Goal: Task Accomplishment & Management: Use online tool/utility

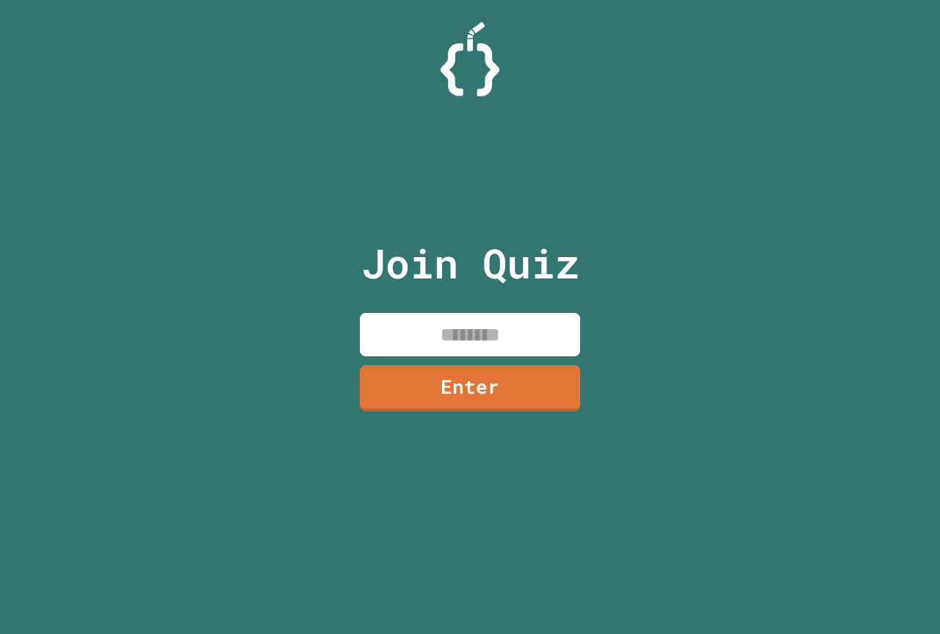
click at [433, 337] on input at bounding box center [470, 334] width 220 height 43
type input "********"
click at [476, 392] on link "Enter" at bounding box center [471, 387] width 224 height 48
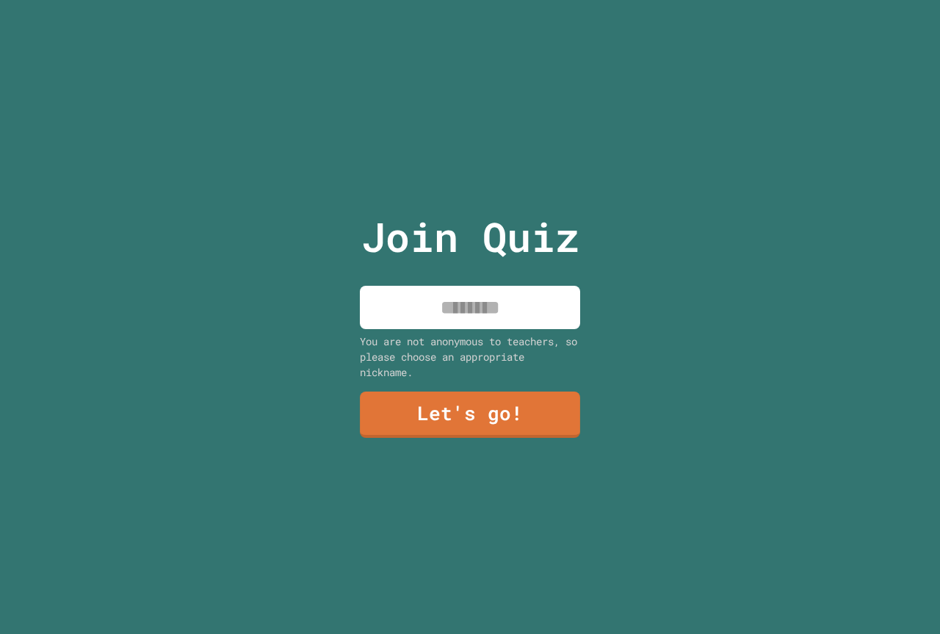
click at [471, 301] on input at bounding box center [470, 307] width 220 height 43
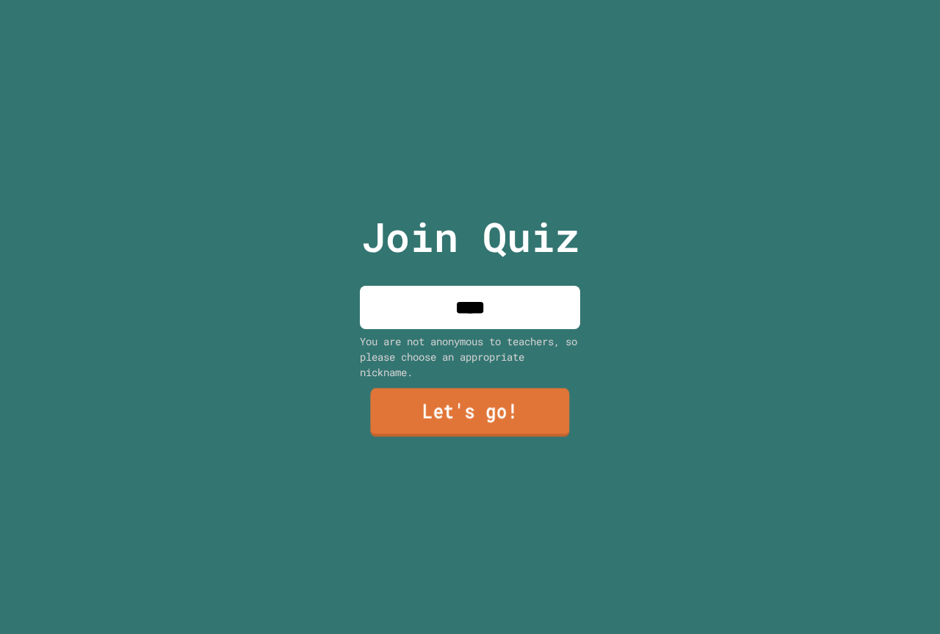
type input "****"
click at [410, 411] on link "Let's go!" at bounding box center [469, 413] width 199 height 48
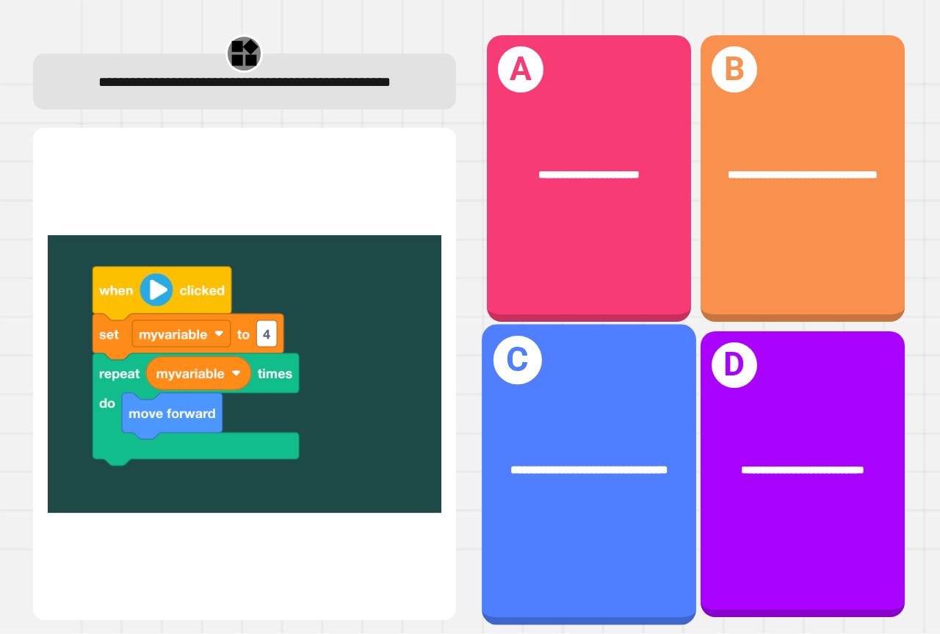
click at [541, 556] on div "**********" at bounding box center [589, 474] width 215 height 301
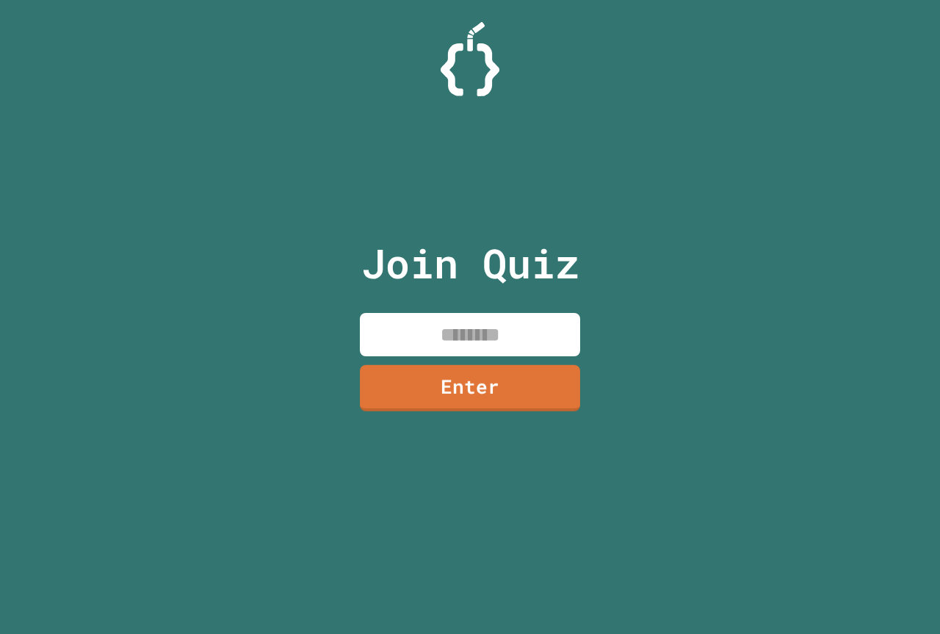
click at [486, 322] on input at bounding box center [470, 334] width 220 height 43
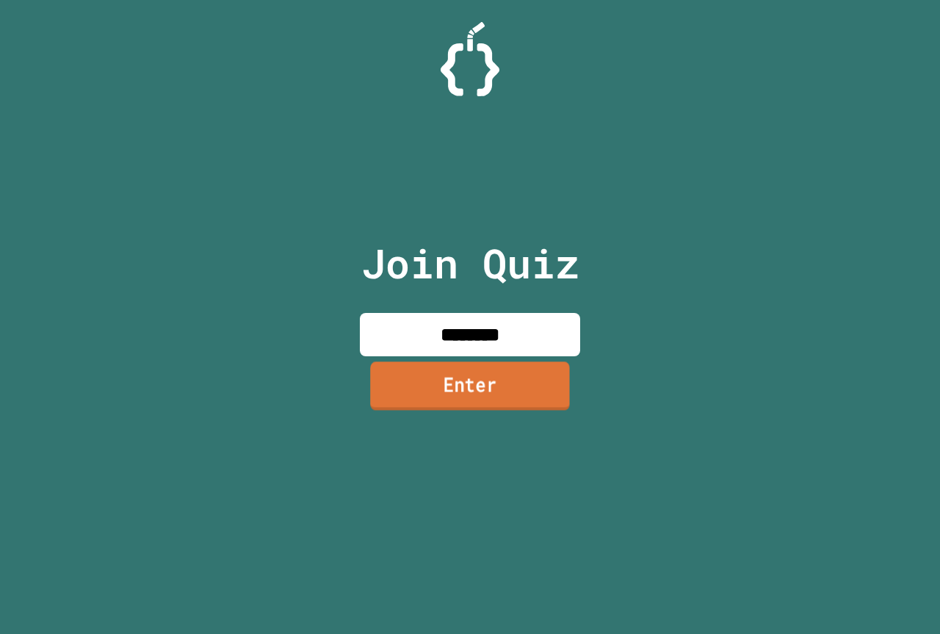
type input "********"
click at [518, 381] on link "Enter" at bounding box center [469, 386] width 217 height 48
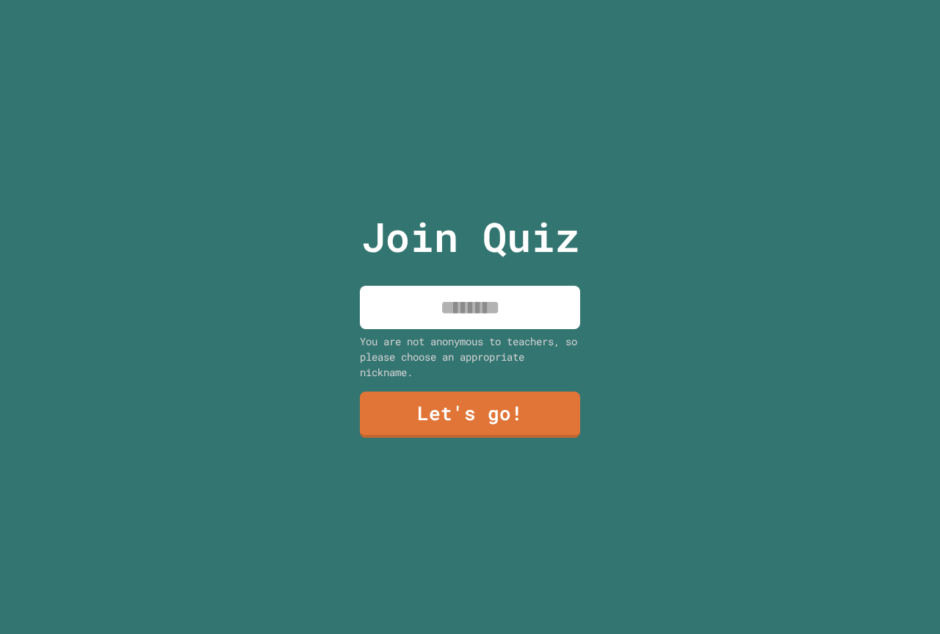
click at [493, 286] on input at bounding box center [470, 307] width 220 height 43
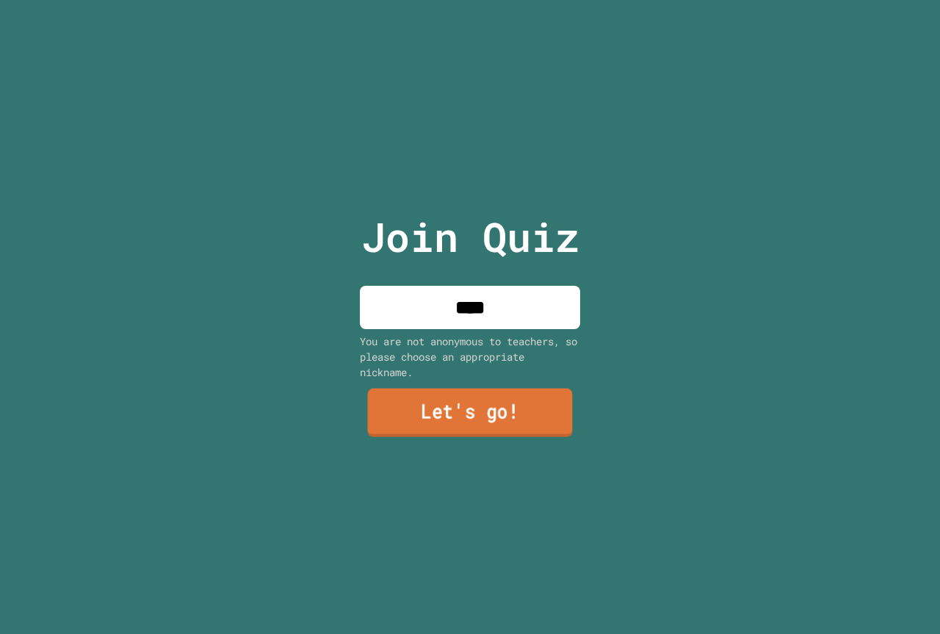
type input "****"
click at [447, 415] on link "Let's go!" at bounding box center [470, 413] width 205 height 48
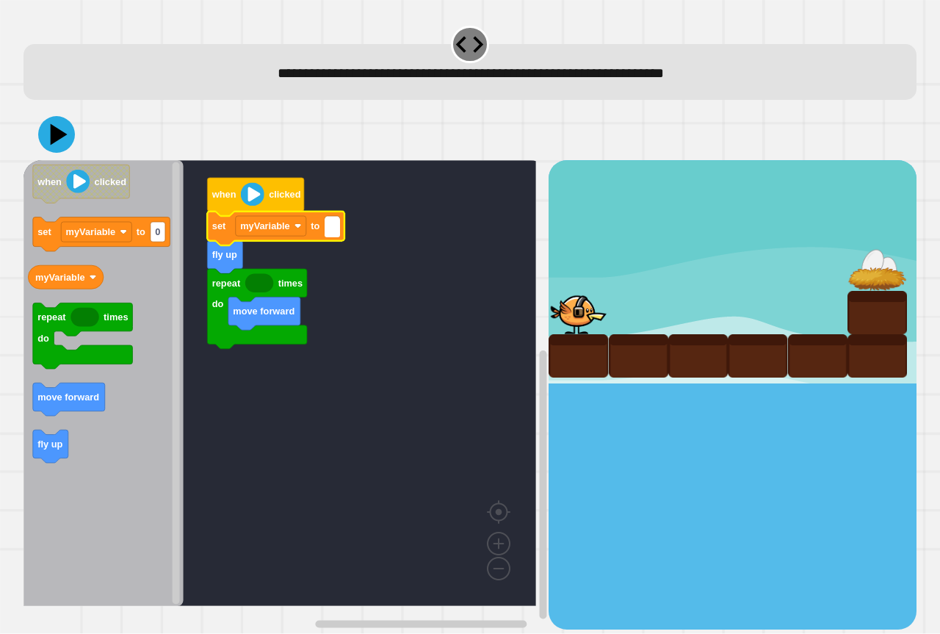
type input "*"
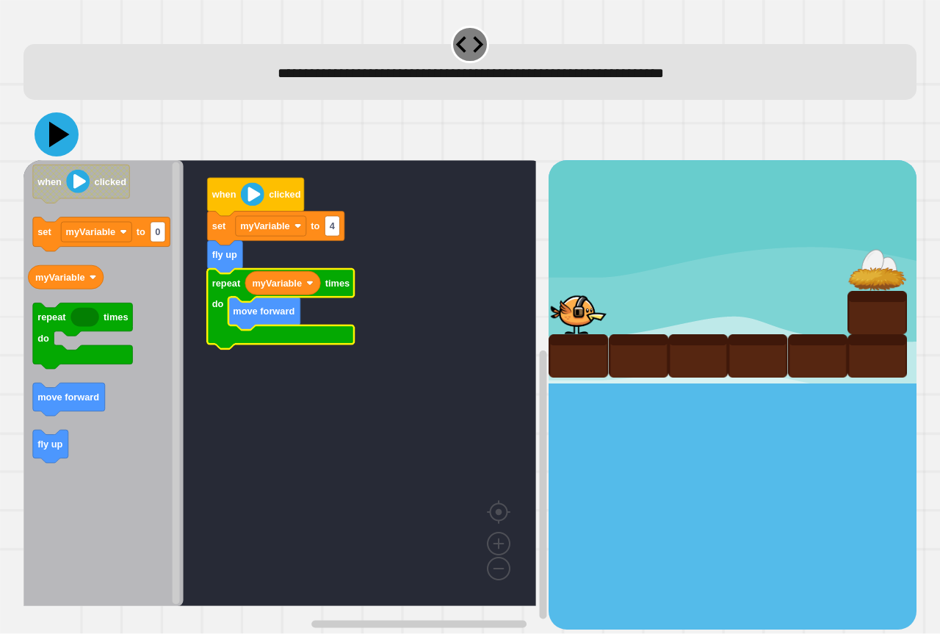
click at [54, 144] on icon at bounding box center [57, 134] width 44 height 44
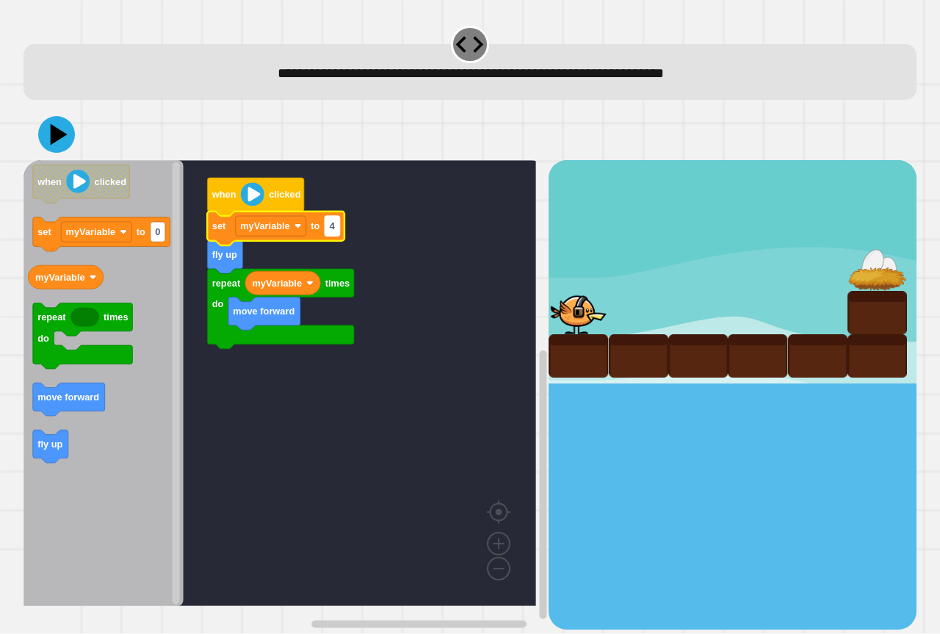
click at [337, 225] on rect "Blockly Workspace" at bounding box center [332, 226] width 15 height 20
type input "*"
click at [64, 145] on icon at bounding box center [57, 134] width 44 height 44
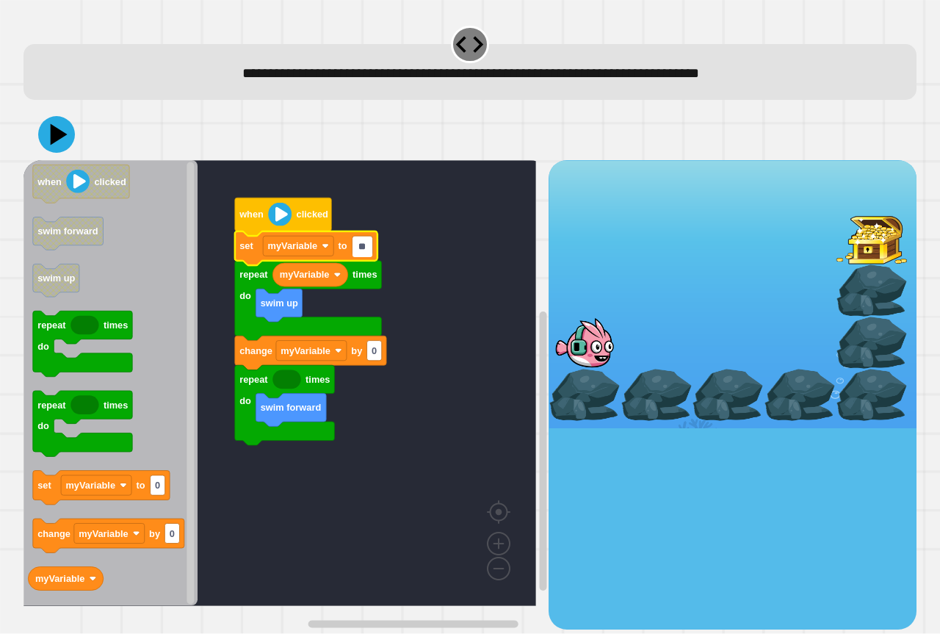
type input "*"
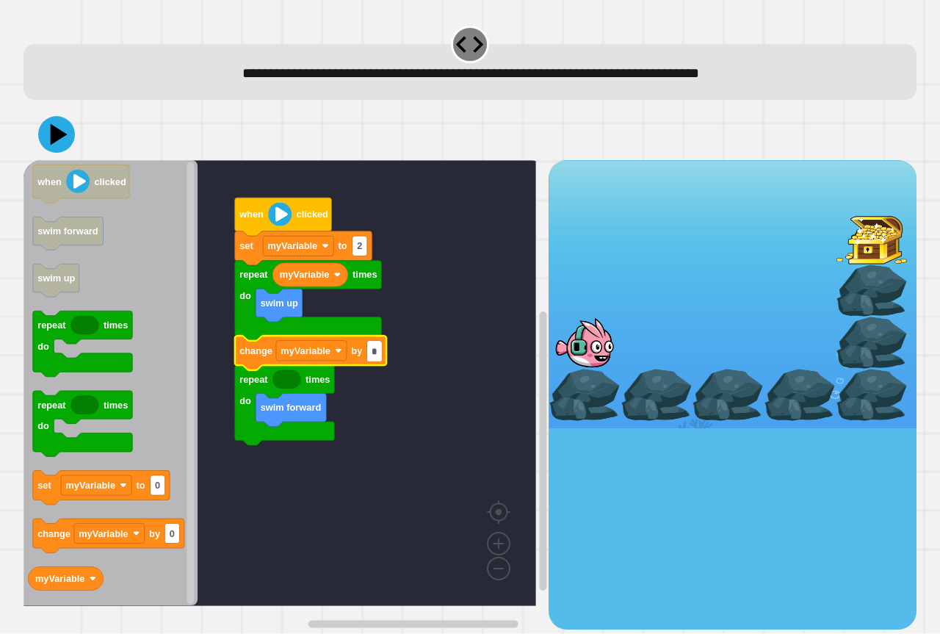
type input "*"
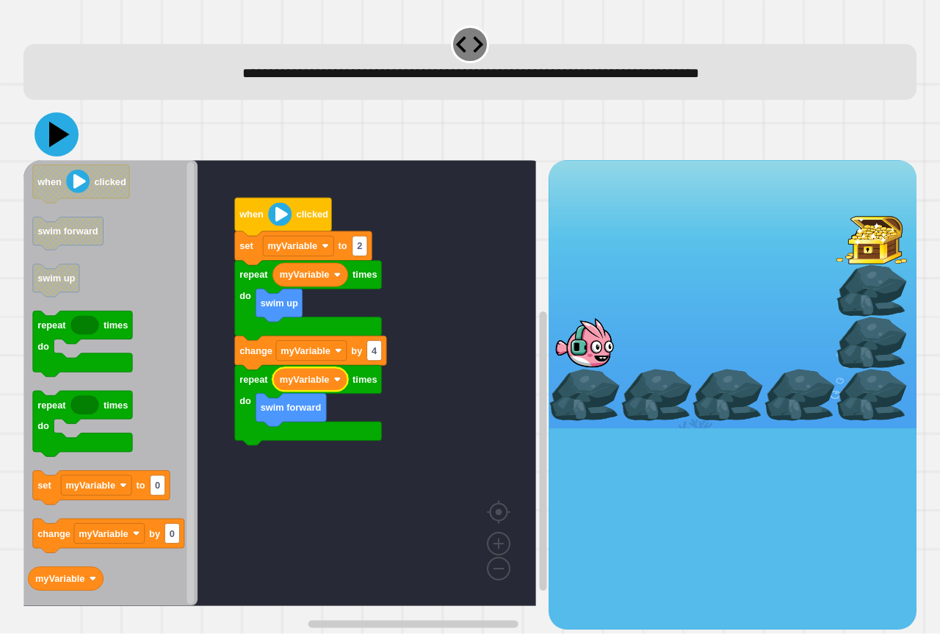
click at [61, 140] on icon at bounding box center [57, 134] width 44 height 44
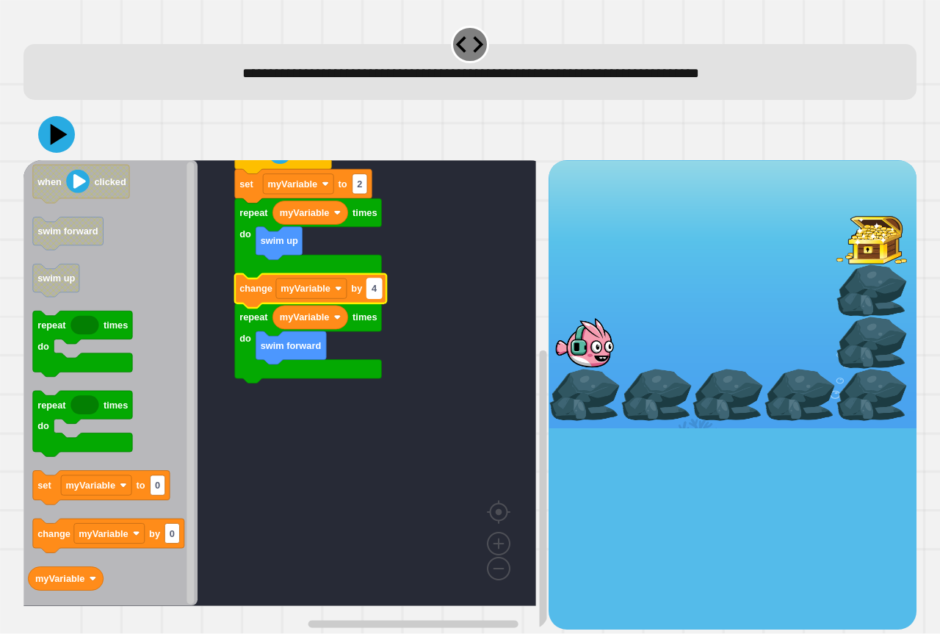
click at [377, 295] on text "4" at bounding box center [375, 289] width 6 height 11
type input "*"
click at [54, 132] on icon at bounding box center [59, 135] width 21 height 26
click at [376, 293] on input "*" at bounding box center [374, 290] width 15 height 20
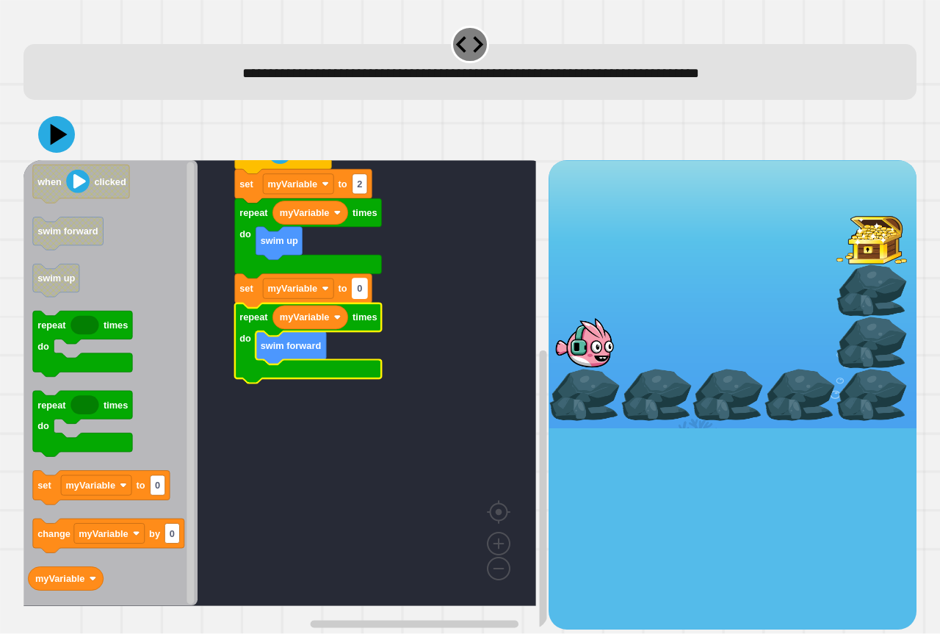
click at [361, 295] on g "0" at bounding box center [360, 289] width 15 height 20
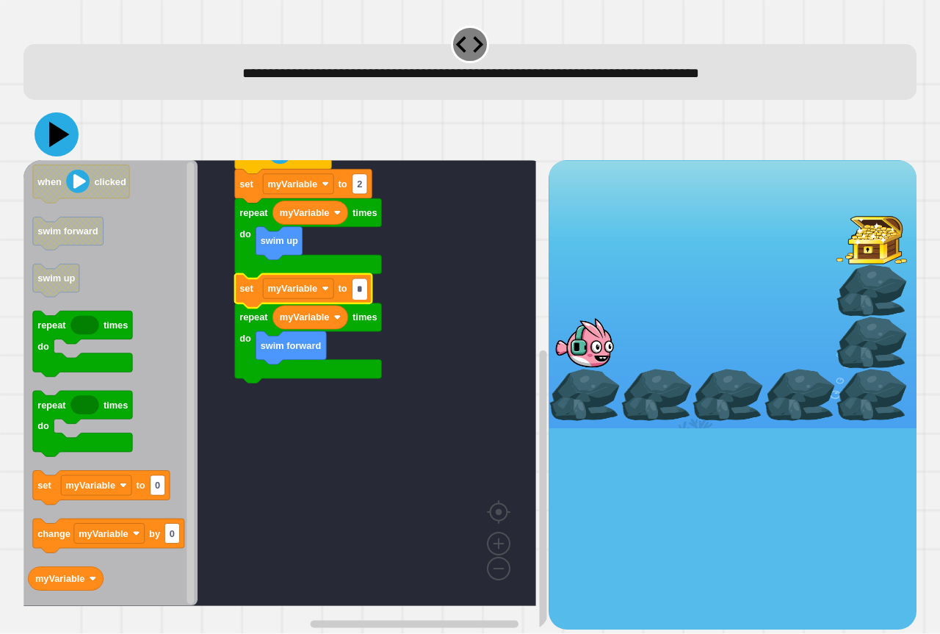
type input "*"
click at [68, 148] on icon at bounding box center [57, 134] width 44 height 44
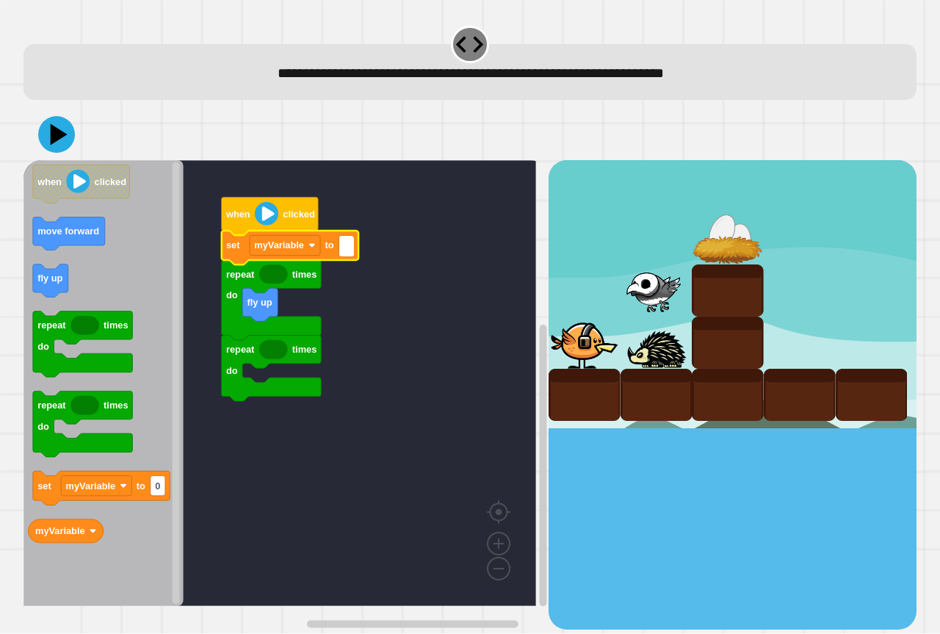
type input "*"
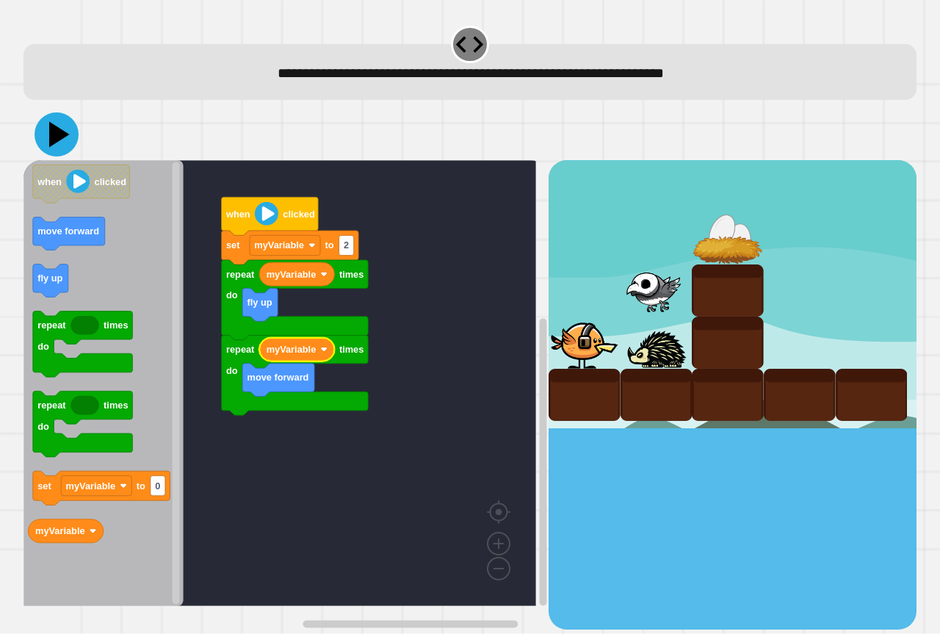
click at [62, 145] on icon at bounding box center [57, 134] width 44 height 44
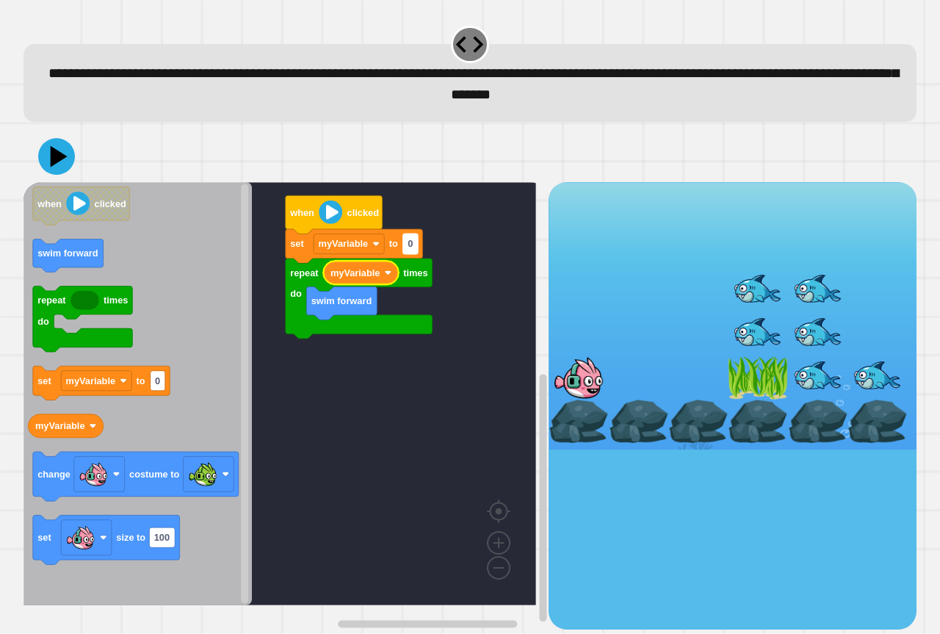
click at [417, 247] on rect "Blockly Workspace" at bounding box center [410, 244] width 15 height 20
type input "*"
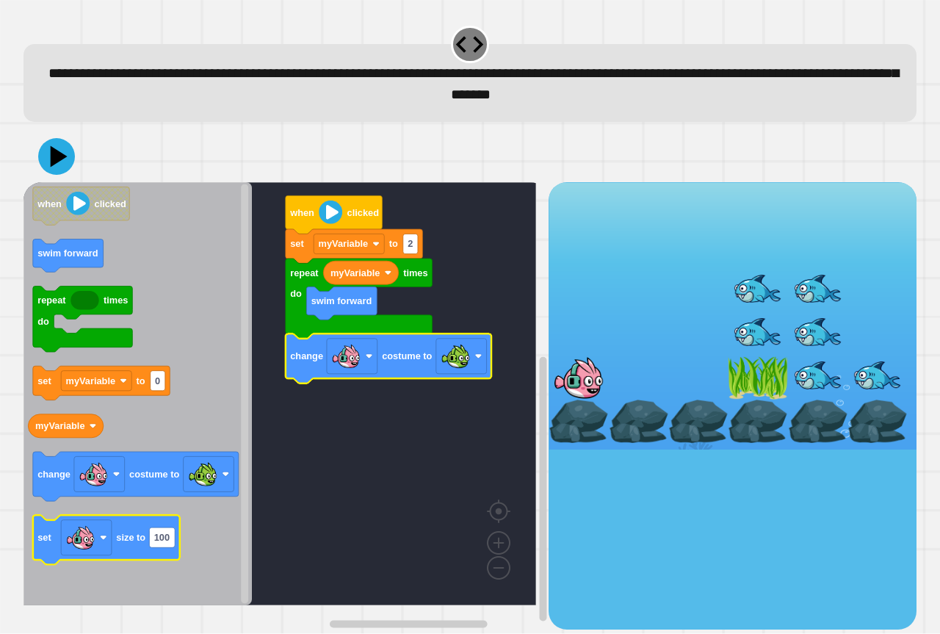
click at [115, 565] on rect "Blockly Workspace" at bounding box center [106, 540] width 147 height 49
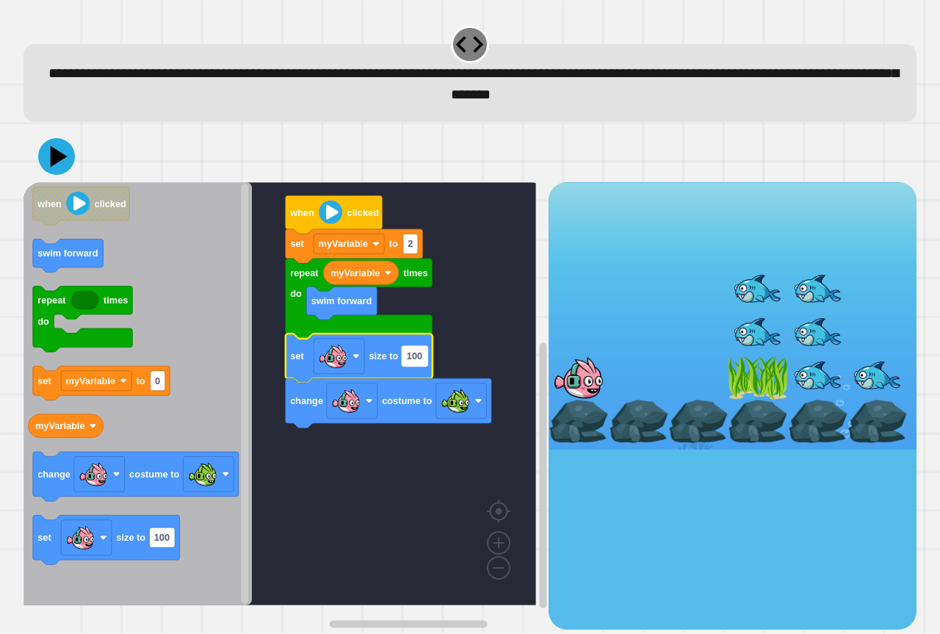
click at [421, 359] on text "100" at bounding box center [414, 356] width 15 height 11
type input "***"
click at [57, 141] on icon at bounding box center [57, 156] width 44 height 44
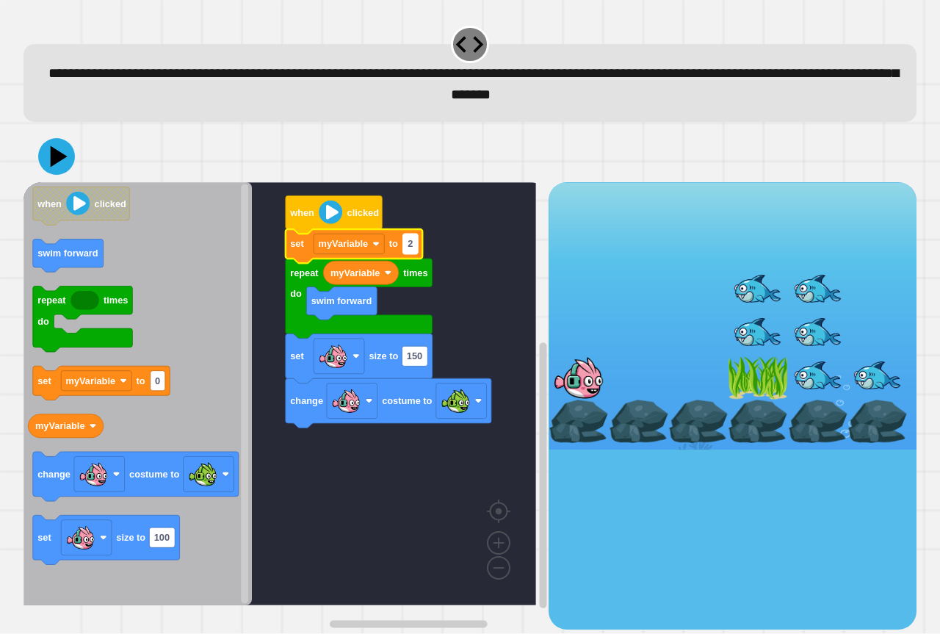
click at [410, 245] on text "2" at bounding box center [410, 244] width 5 height 11
type input "*"
click at [62, 148] on icon at bounding box center [57, 156] width 44 height 44
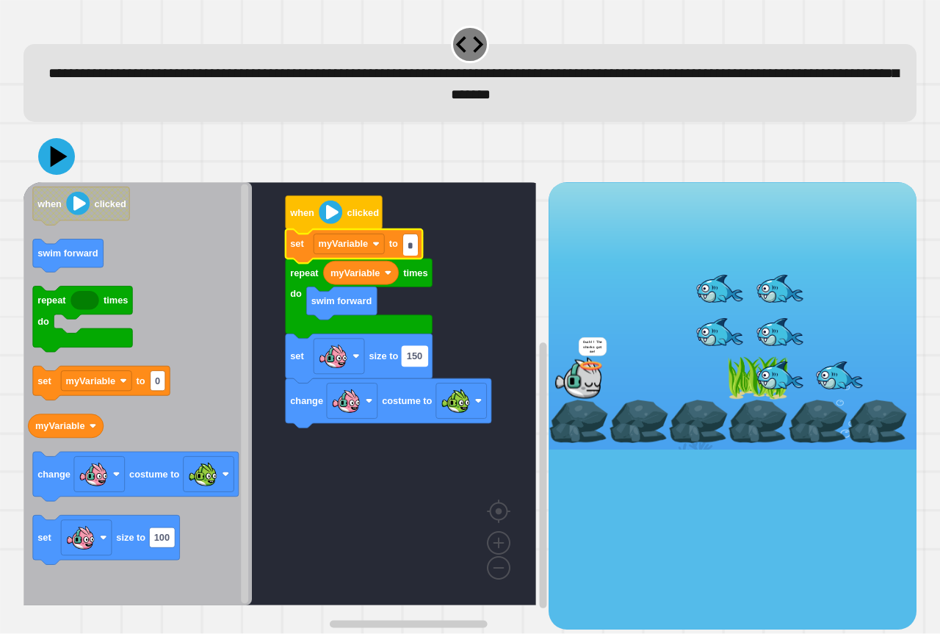
click at [420, 357] on text "150" at bounding box center [414, 356] width 15 height 11
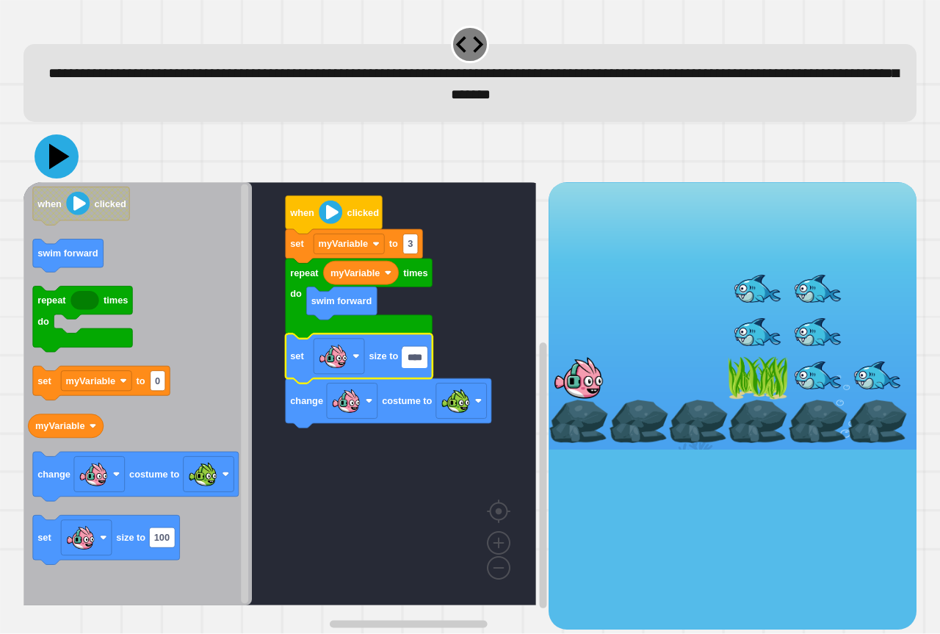
type input "****"
click at [71, 149] on icon at bounding box center [57, 156] width 44 height 44
click at [421, 361] on text "150" at bounding box center [414, 356] width 15 height 11
type input "*"
click at [51, 158] on icon at bounding box center [59, 157] width 21 height 26
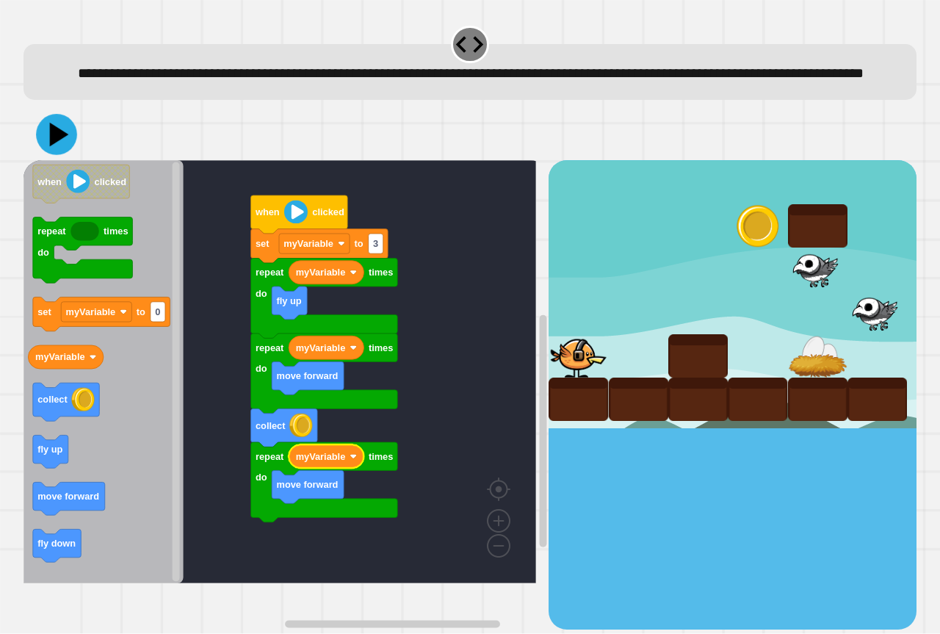
click at [49, 142] on button at bounding box center [56, 135] width 41 height 41
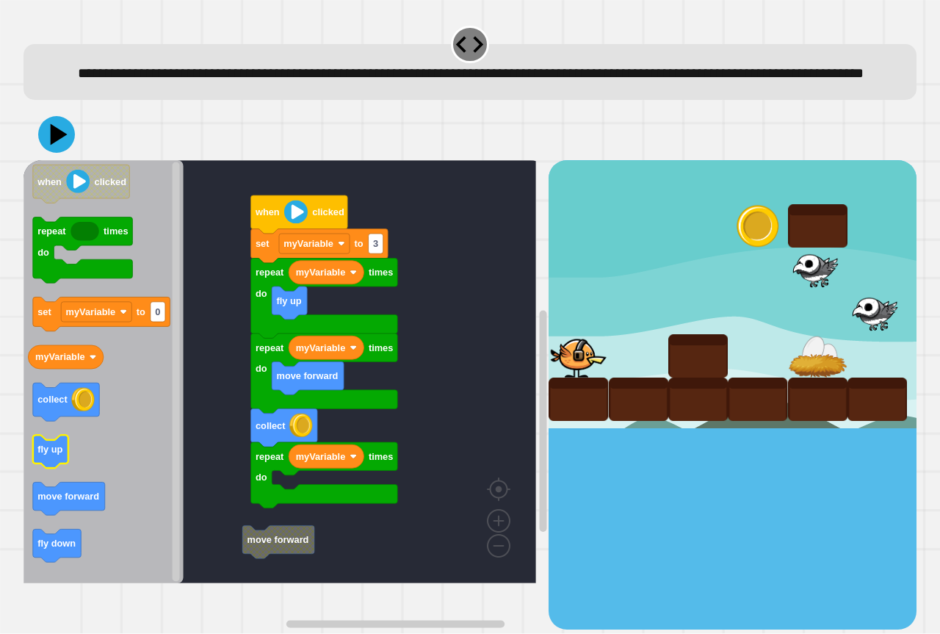
click at [68, 469] on icon "Blockly Workspace" at bounding box center [50, 452] width 35 height 33
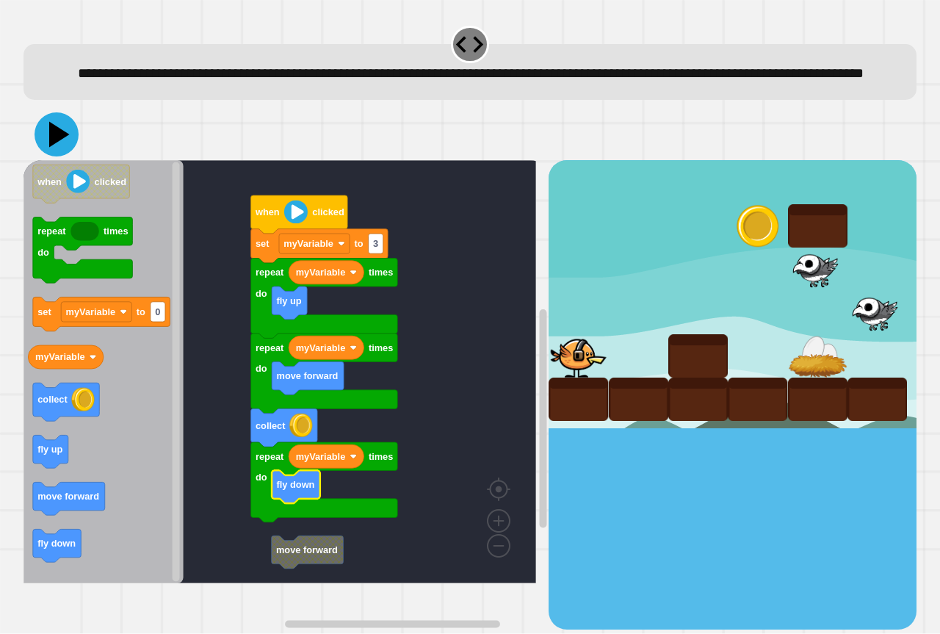
click at [60, 148] on icon at bounding box center [59, 135] width 21 height 26
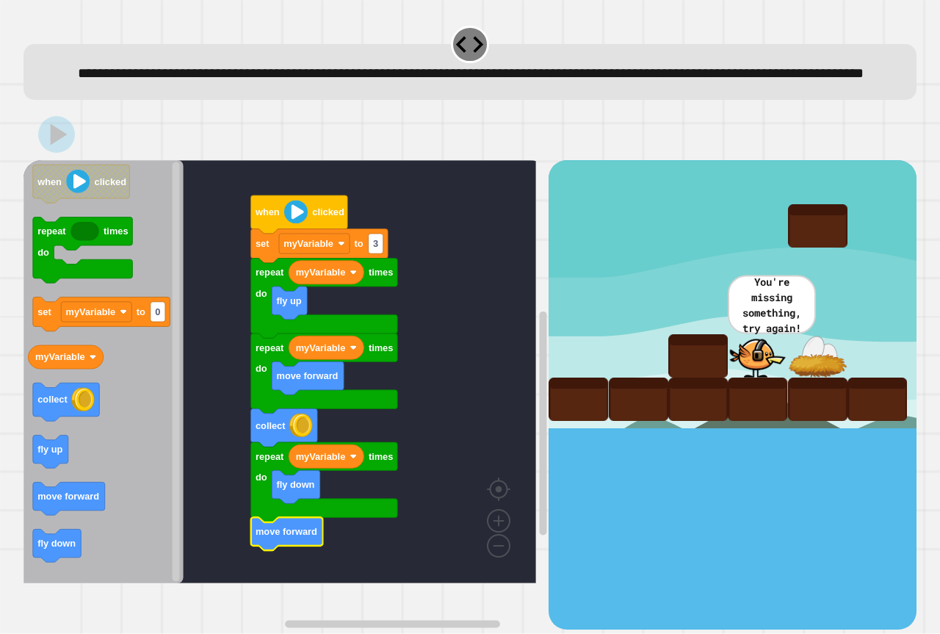
click at [71, 153] on icon at bounding box center [56, 134] width 37 height 37
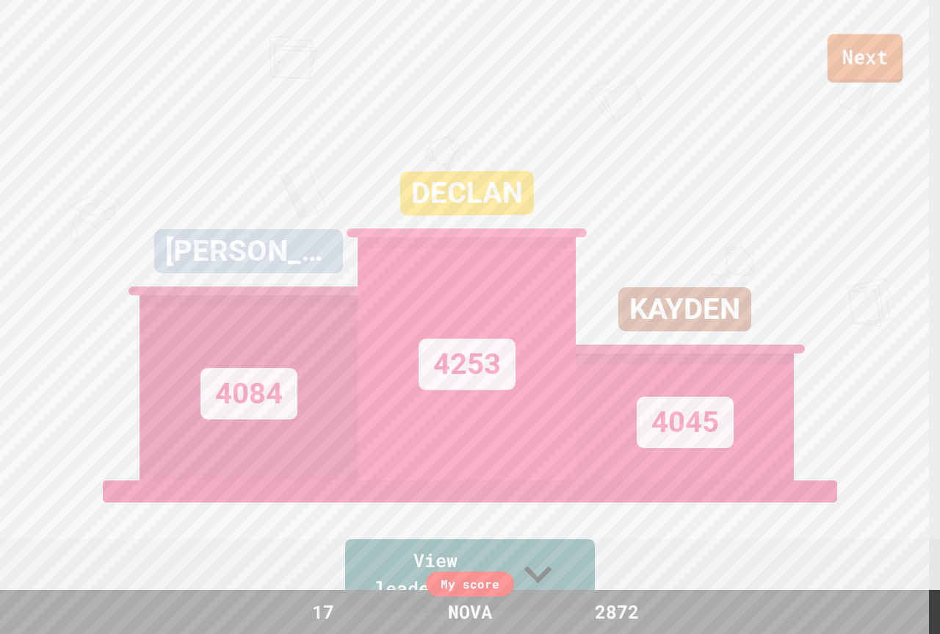
click at [877, 67] on link "Next" at bounding box center [866, 58] width 76 height 48
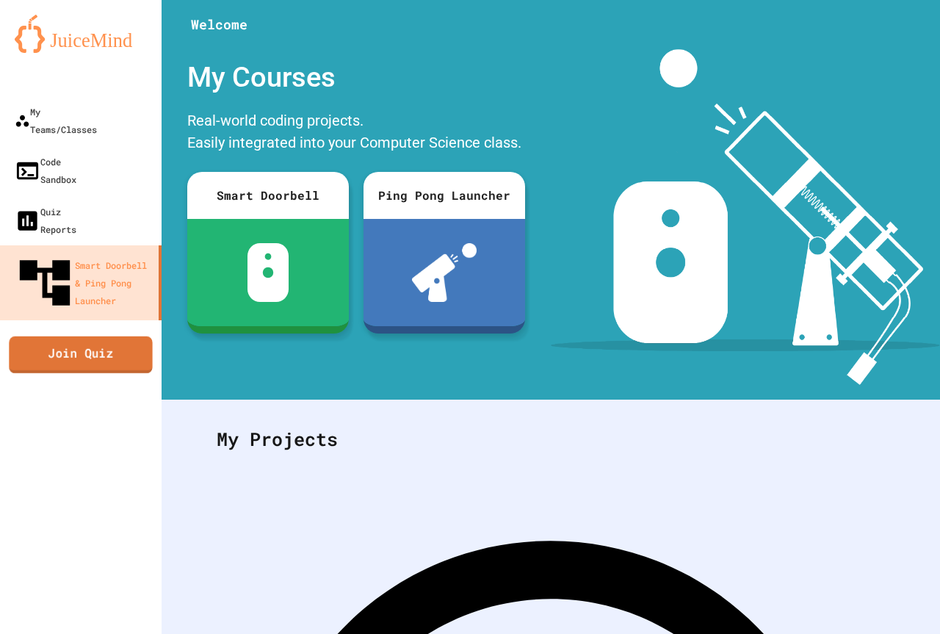
click at [36, 336] on link "Join Quiz" at bounding box center [80, 354] width 143 height 37
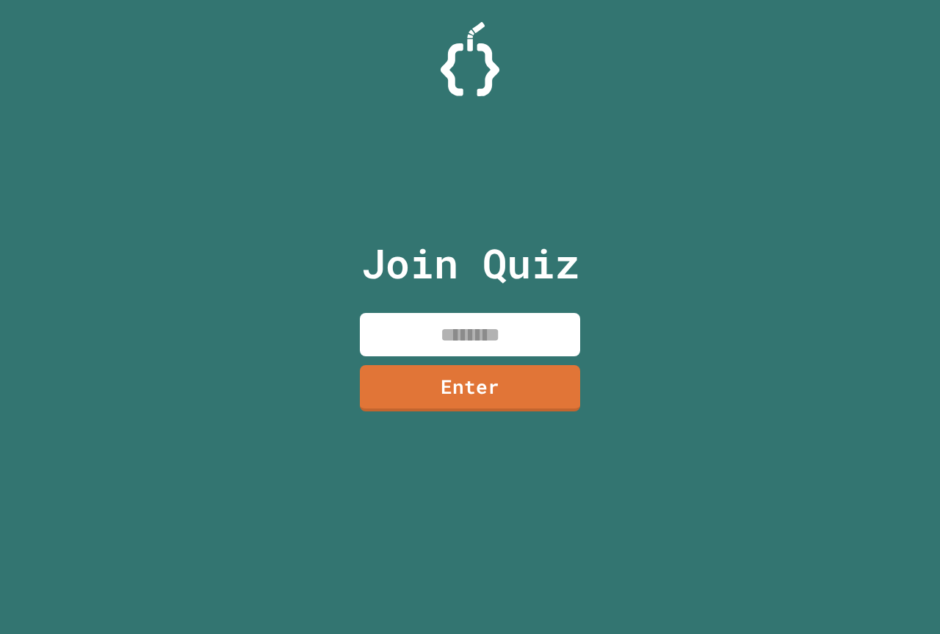
click at [404, 339] on input at bounding box center [470, 334] width 220 height 43
click at [521, 382] on link "Enter" at bounding box center [470, 386] width 213 height 48
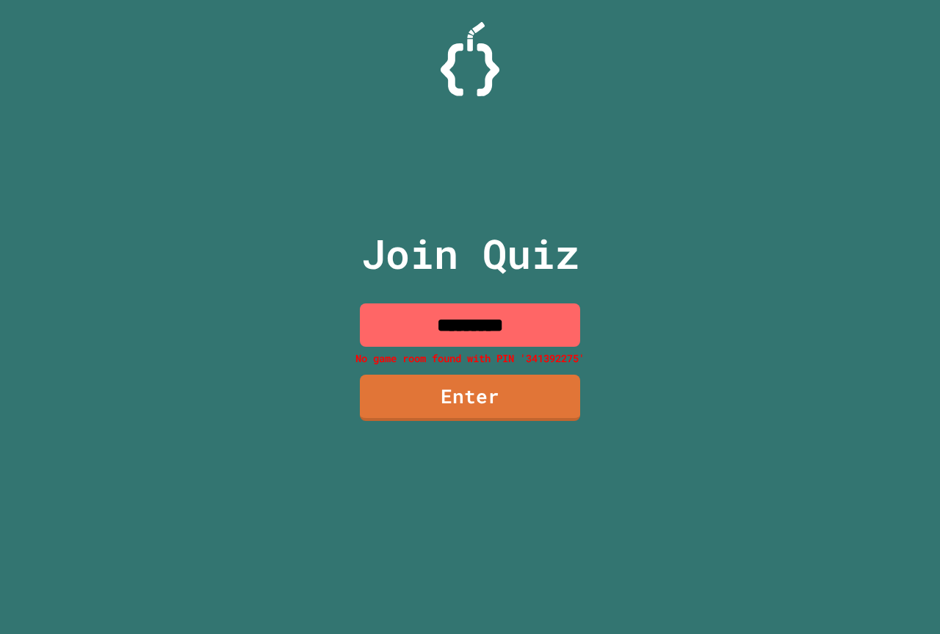
click at [526, 339] on input "*********" at bounding box center [470, 324] width 220 height 43
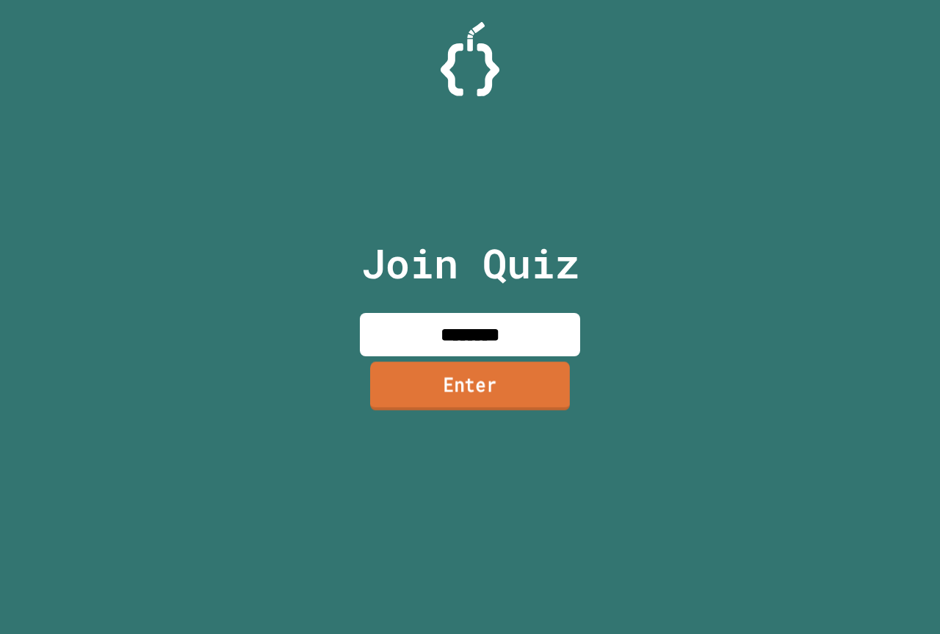
type input "********"
click at [532, 370] on link "Enter" at bounding box center [470, 385] width 200 height 48
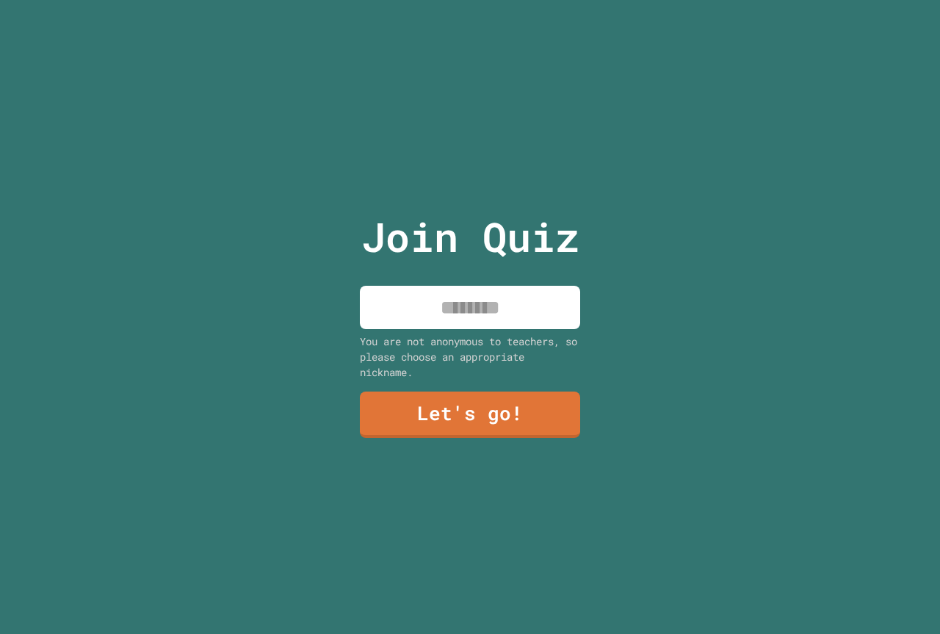
click at [487, 302] on input at bounding box center [470, 307] width 220 height 43
type input "****"
click at [469, 426] on link "Let's go!" at bounding box center [469, 413] width 217 height 48
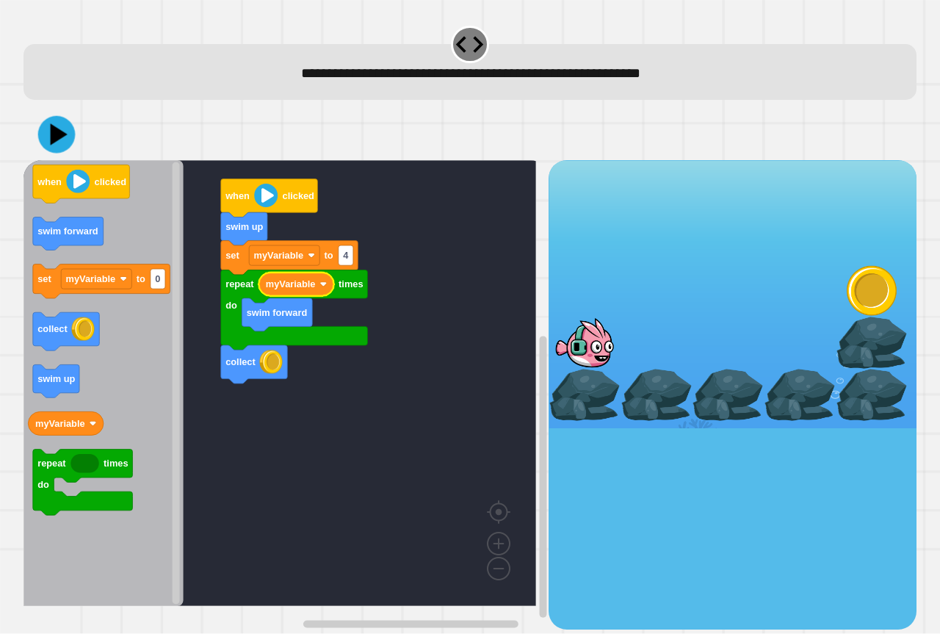
click at [69, 145] on icon at bounding box center [56, 134] width 37 height 37
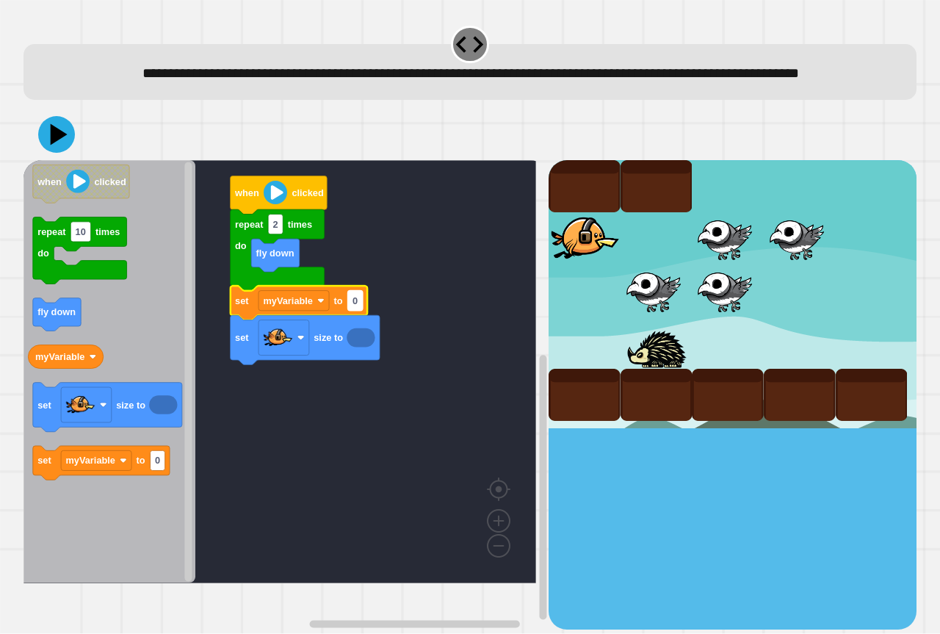
click at [356, 306] on text "0" at bounding box center [355, 300] width 5 height 11
type input "****"
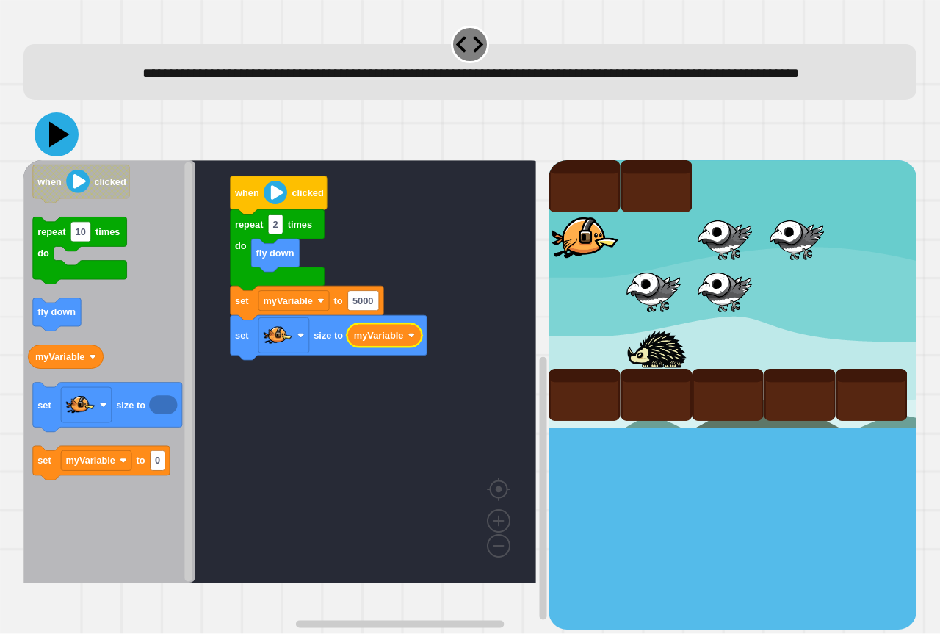
click at [61, 156] on icon at bounding box center [57, 134] width 44 height 44
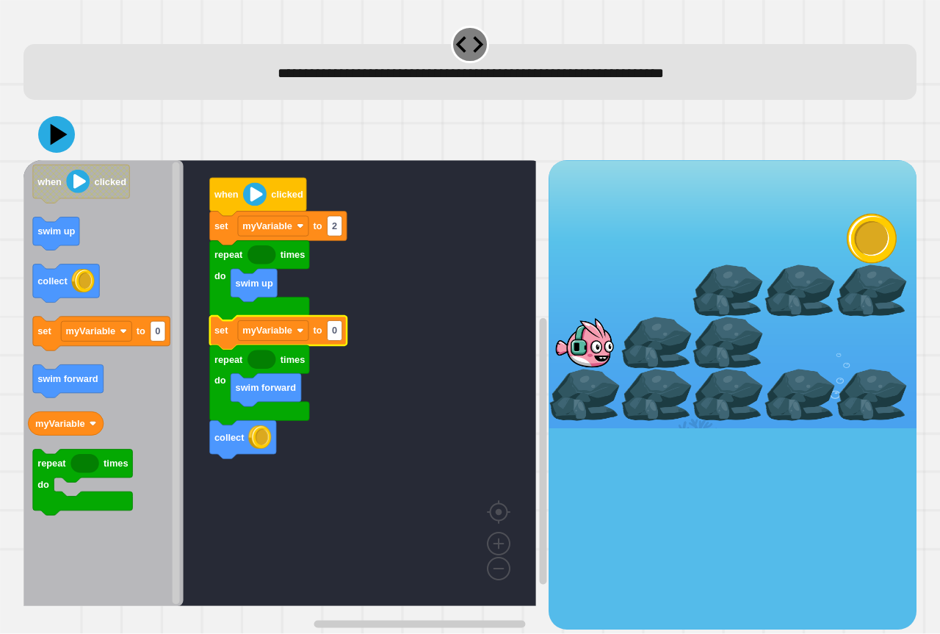
click at [553, 325] on div "set myVariable to 2 repeat times do swim up set myVariable to 0 collect repeat …" at bounding box center [470, 394] width 893 height 469
type input "*"
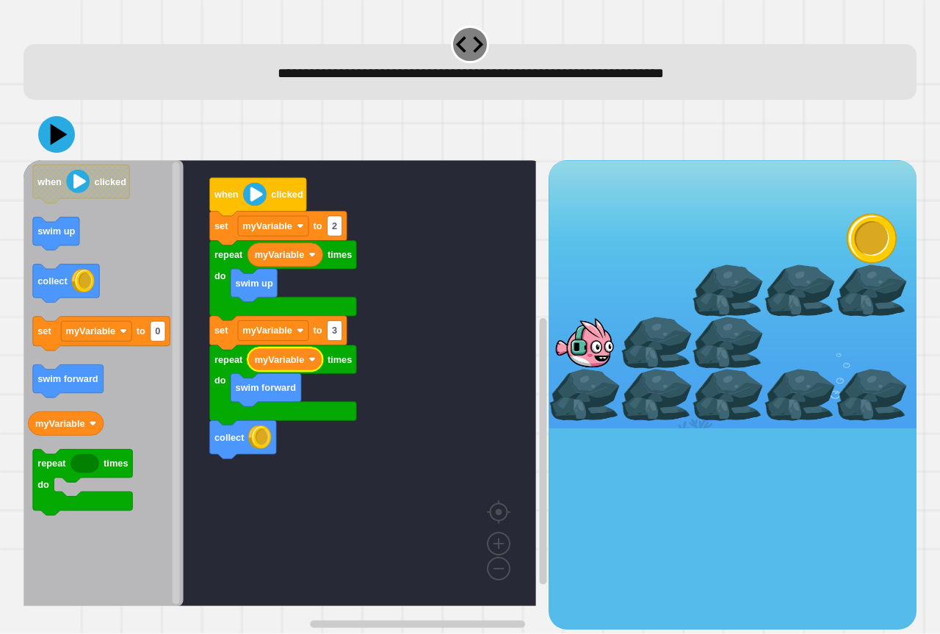
click at [51, 111] on div at bounding box center [470, 134] width 893 height 51
click at [72, 140] on icon at bounding box center [57, 134] width 44 height 44
type input "*"
click at [46, 118] on div at bounding box center [470, 134] width 893 height 51
click at [48, 120] on div at bounding box center [470, 134] width 893 height 51
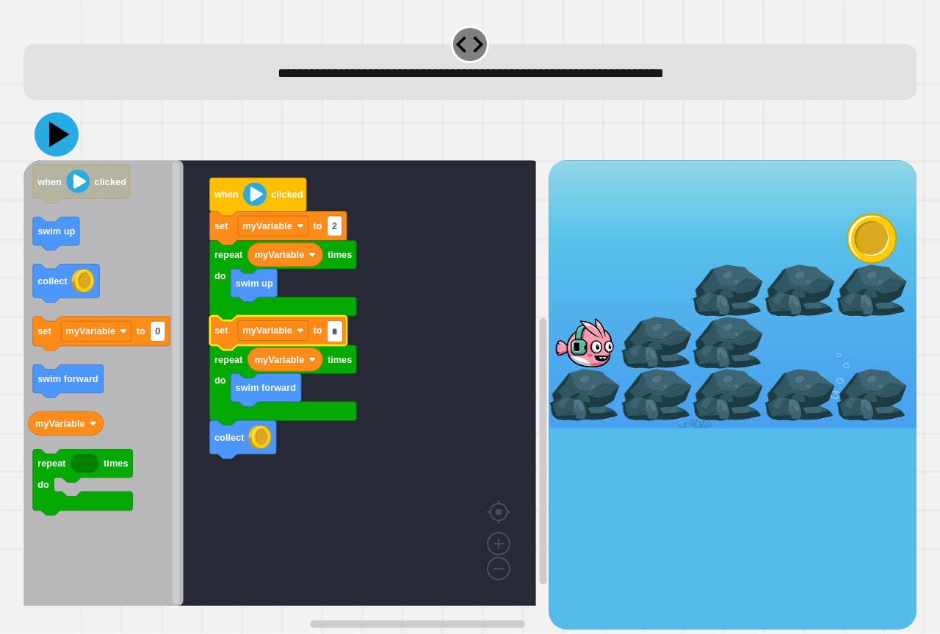
click at [49, 126] on icon at bounding box center [57, 134] width 44 height 44
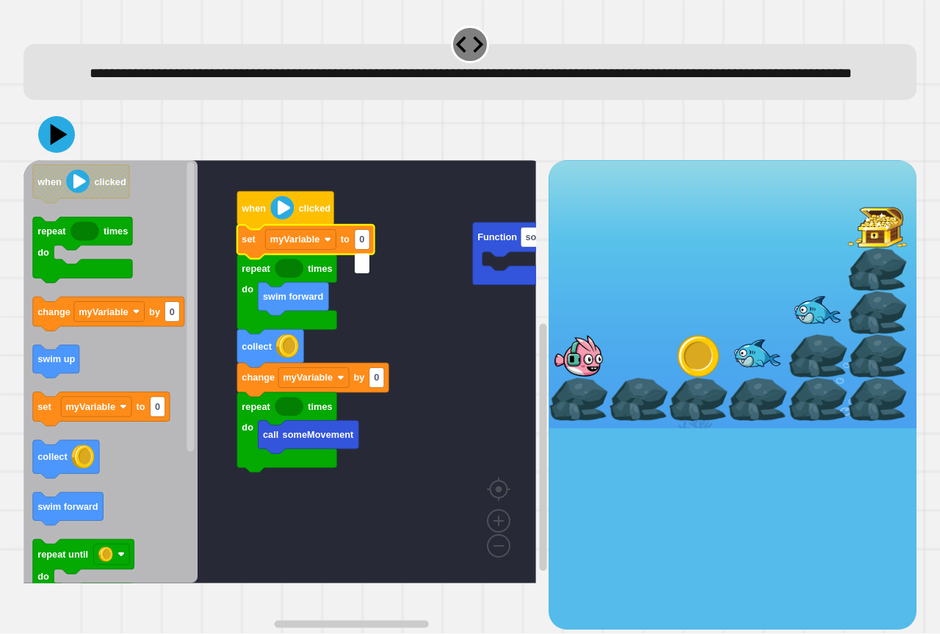
type input "*"
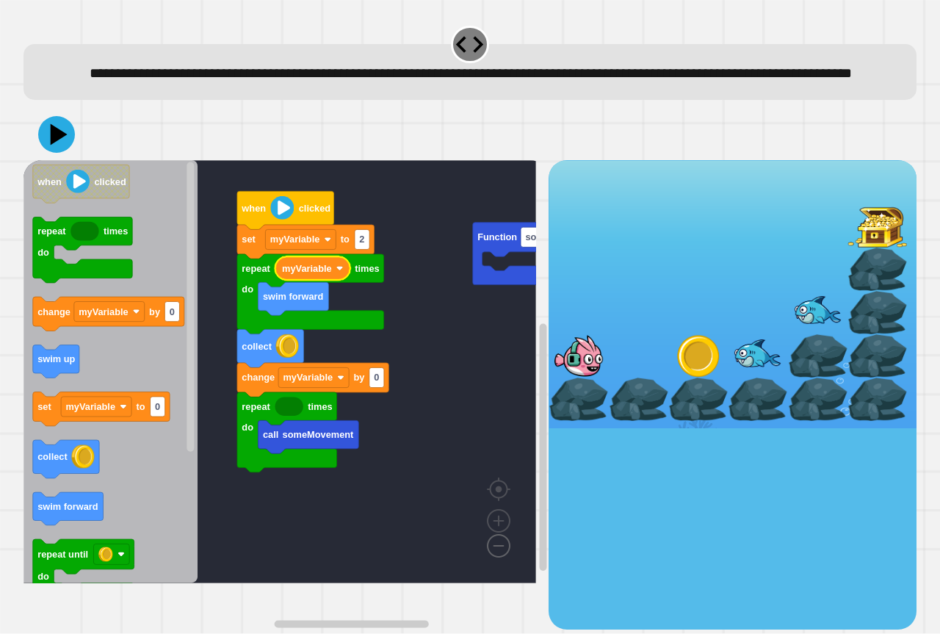
click at [497, 558] on image "Blockly Workspace" at bounding box center [475, 512] width 71 height 91
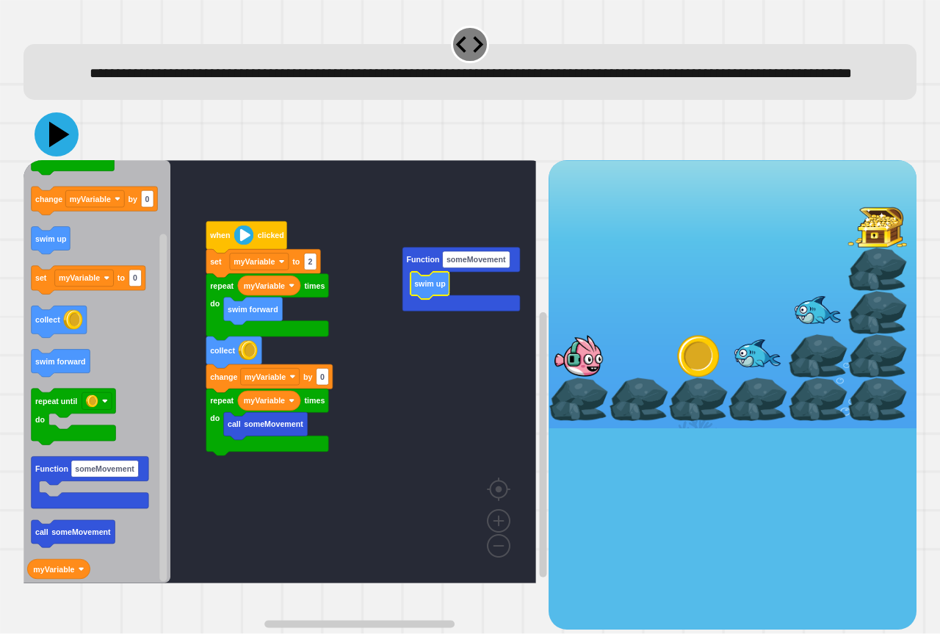
click at [60, 148] on icon at bounding box center [59, 135] width 21 height 26
type input "*"
click at [71, 156] on icon at bounding box center [57, 134] width 44 height 44
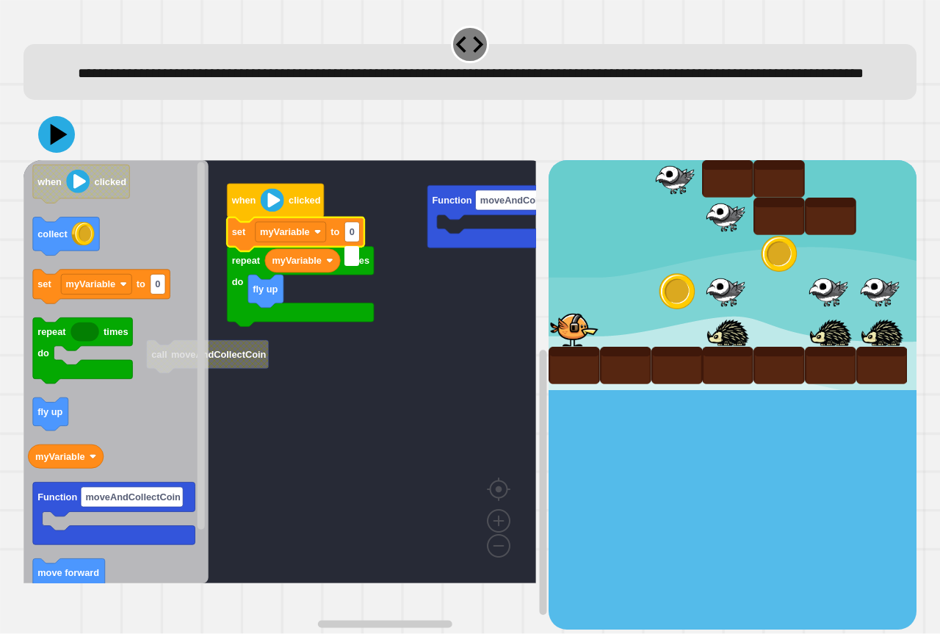
type input "*"
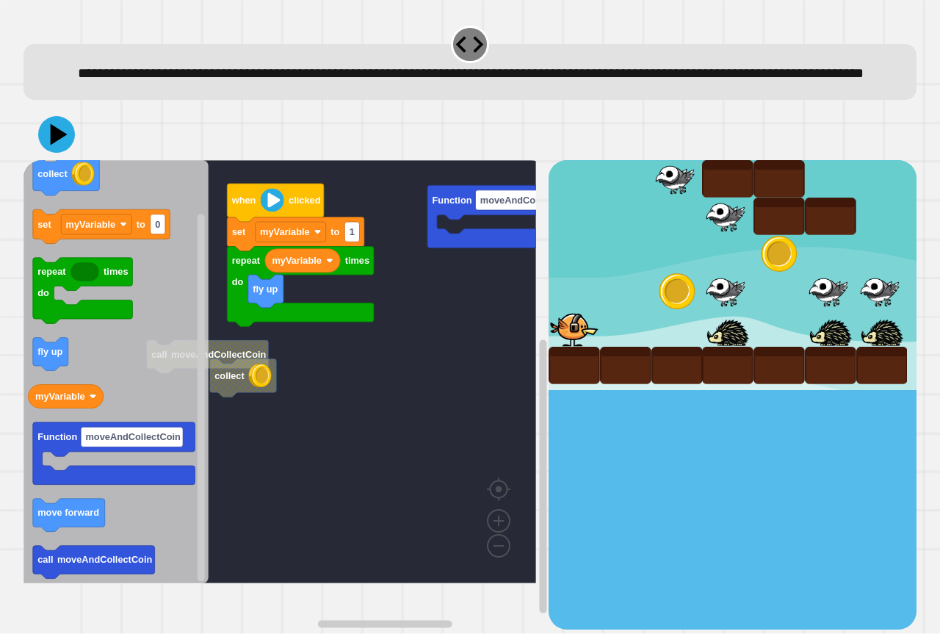
click at [214, 434] on div "Function moveAndCollectCoin call moveAndCollectCoin when clicked set myVariable…" at bounding box center [286, 394] width 525 height 469
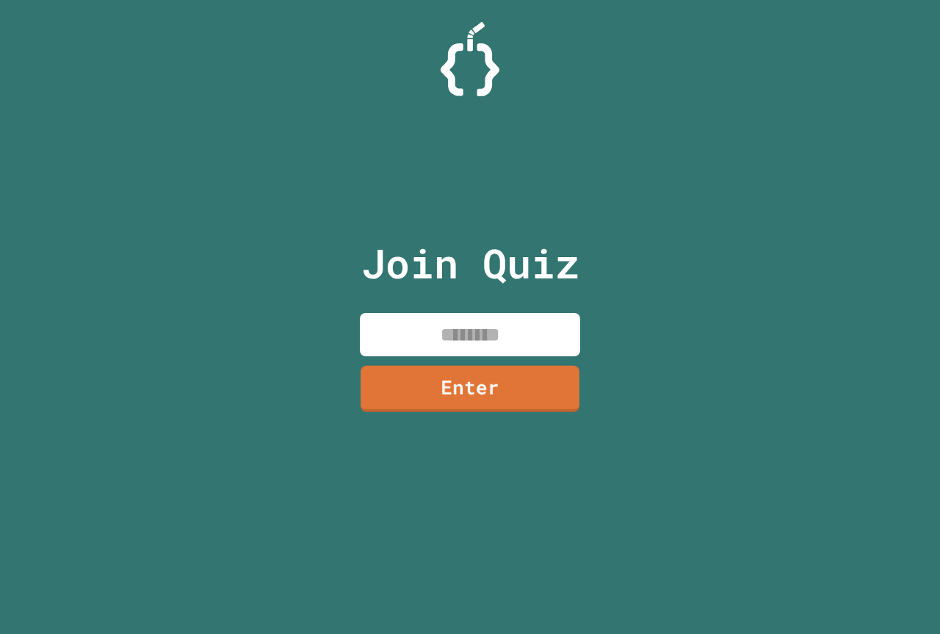
click at [439, 341] on input at bounding box center [470, 334] width 220 height 43
type input "********"
click at [395, 378] on link "Enter" at bounding box center [470, 387] width 224 height 48
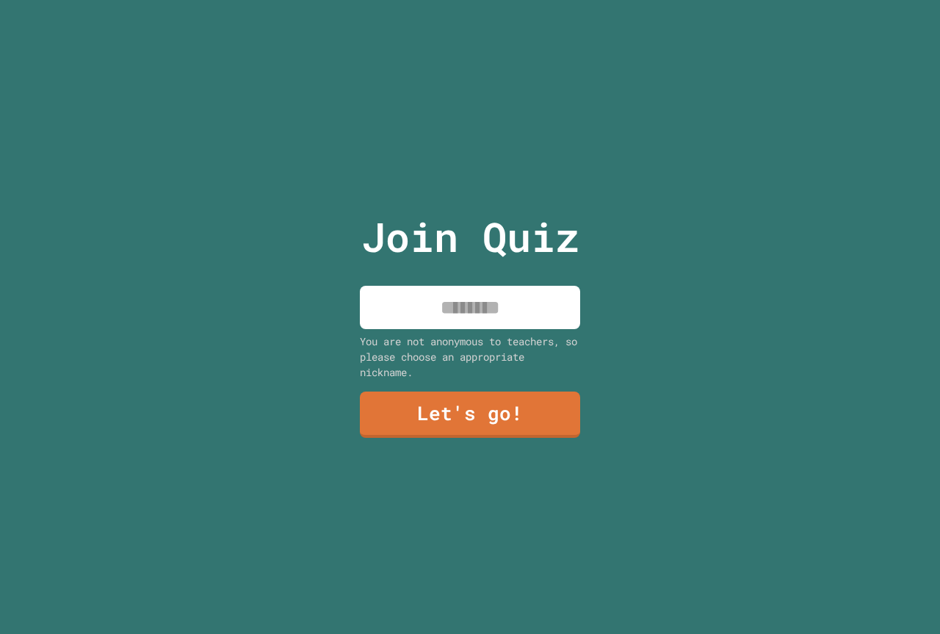
click at [453, 320] on input at bounding box center [470, 307] width 220 height 43
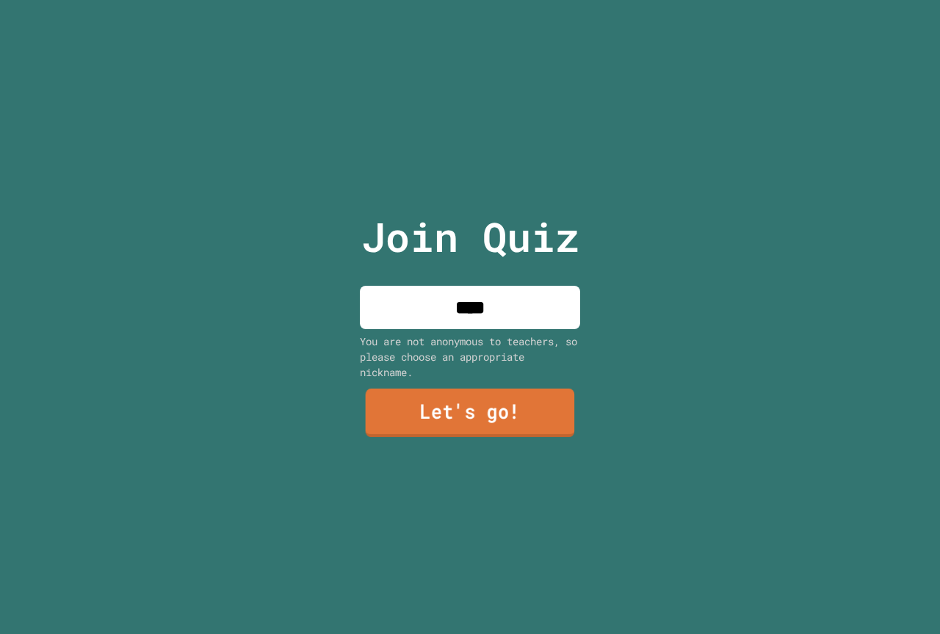
type input "****"
click at [400, 409] on link "Let's go!" at bounding box center [470, 413] width 209 height 48
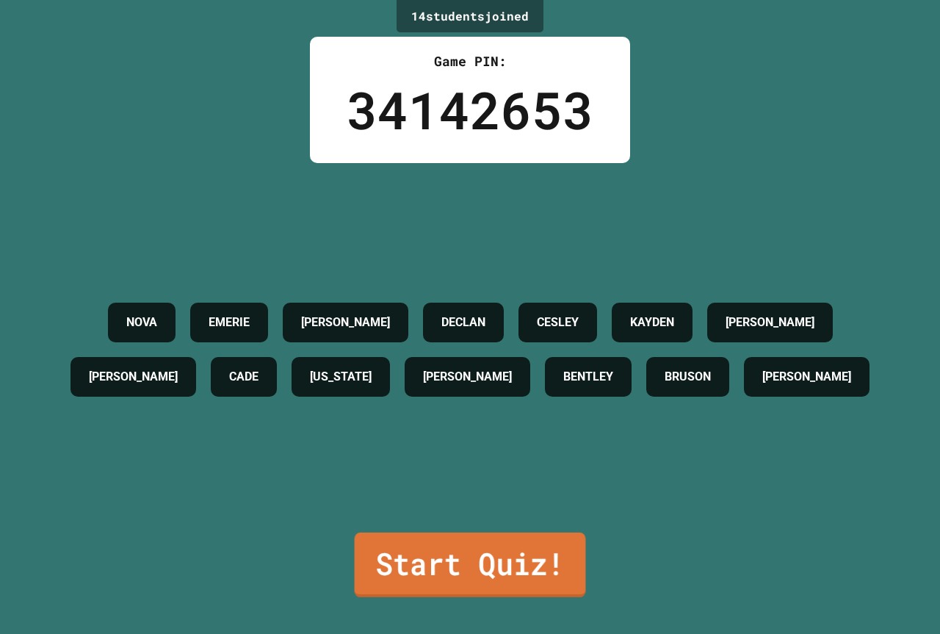
click at [426, 533] on link "Start Quiz!" at bounding box center [470, 565] width 231 height 65
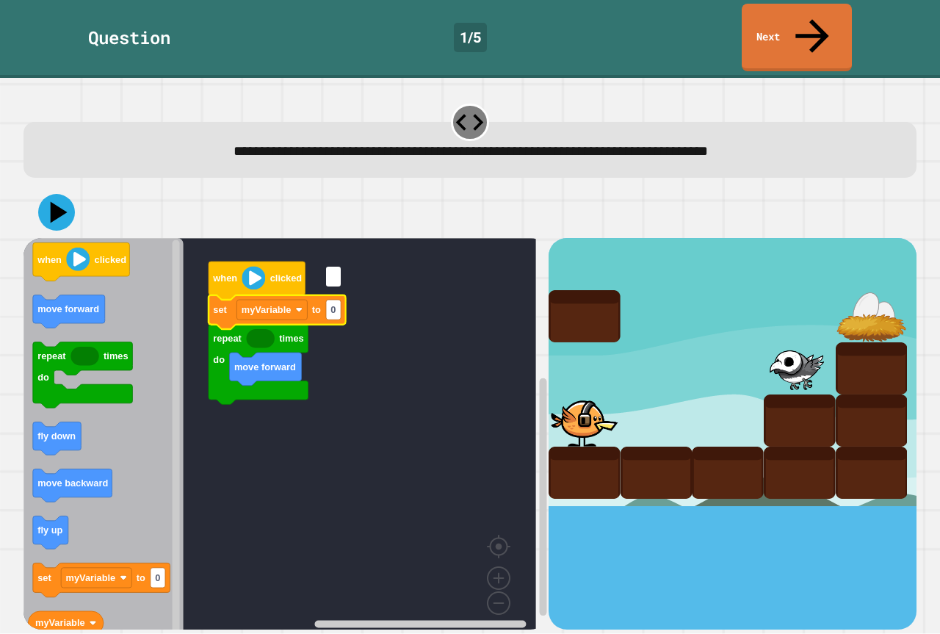
type input "*"
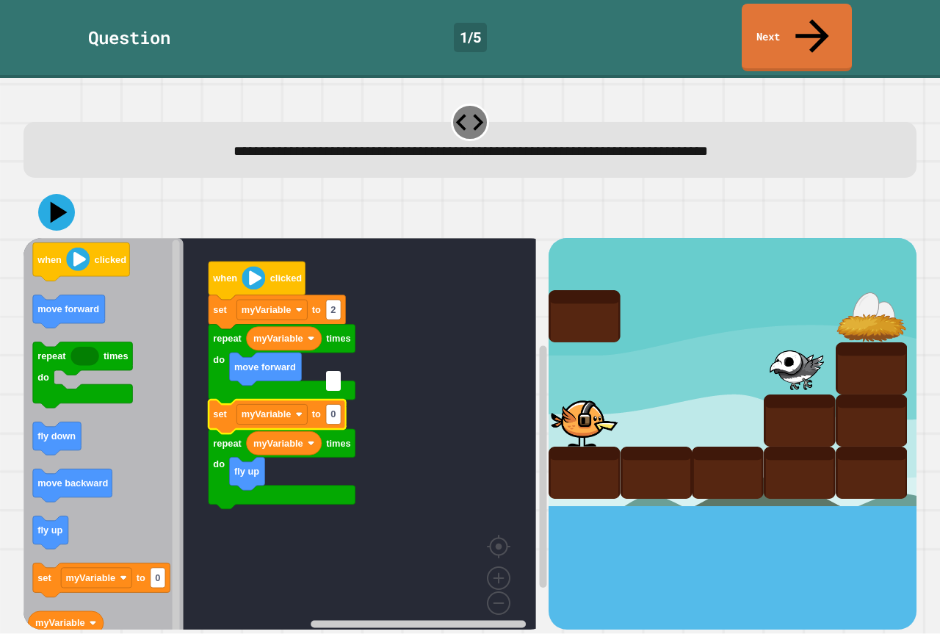
type input "*"
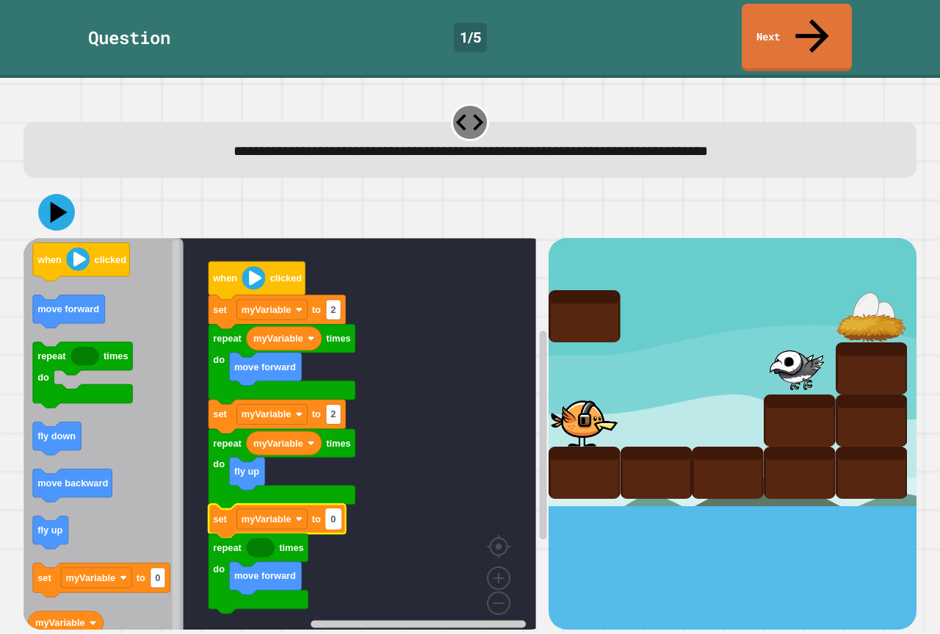
click at [337, 509] on rect "Blockly Workspace" at bounding box center [333, 519] width 15 height 20
type input "*"
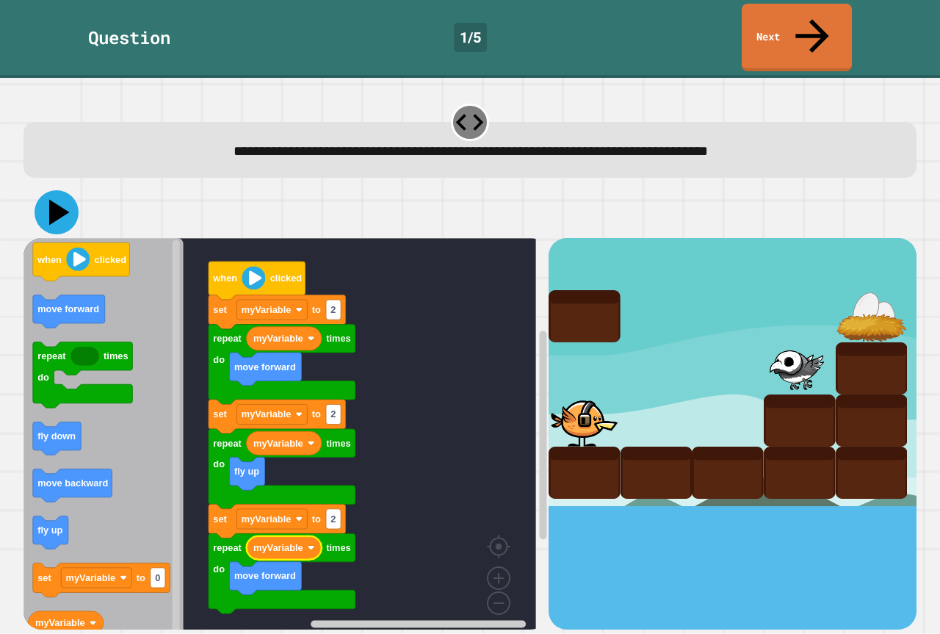
click at [53, 200] on icon at bounding box center [59, 213] width 21 height 26
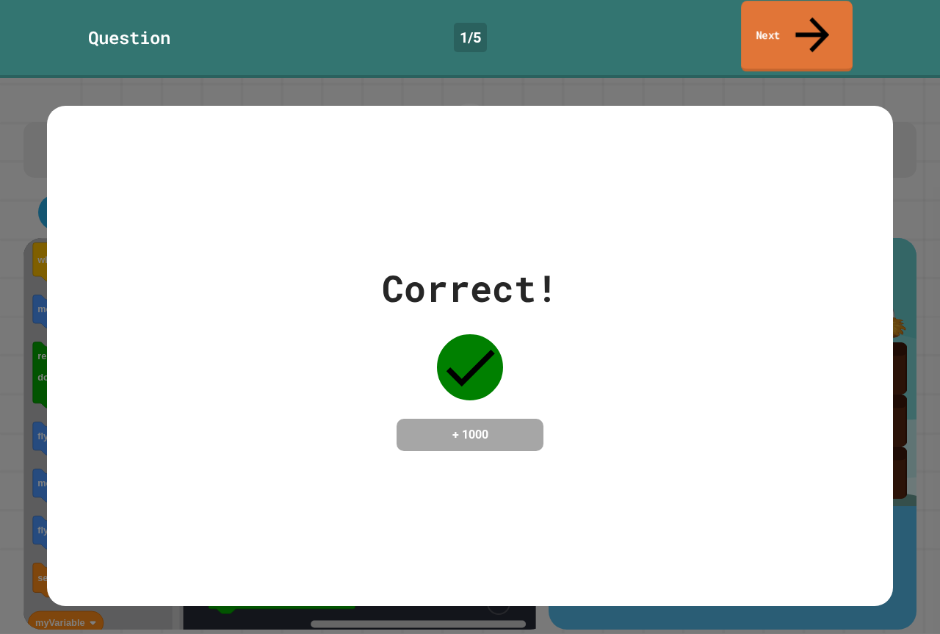
click at [810, 7] on link "Next" at bounding box center [797, 36] width 112 height 71
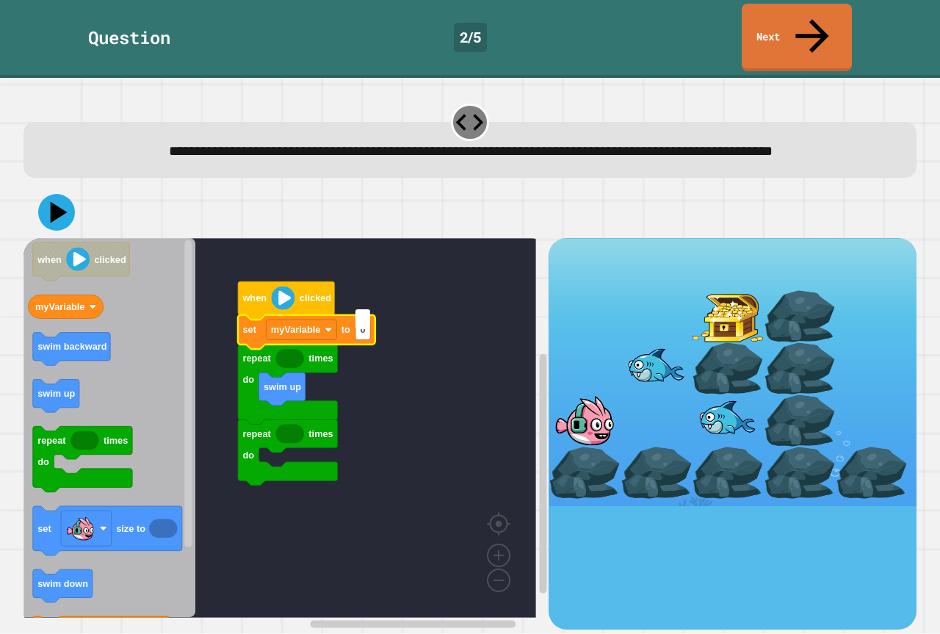
type input "*"
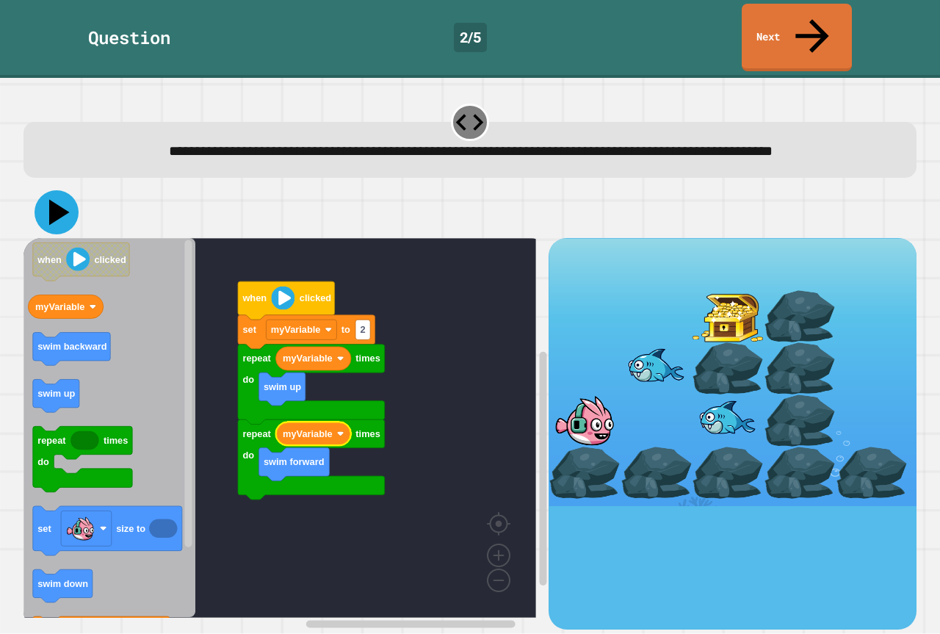
click at [60, 200] on icon at bounding box center [59, 213] width 21 height 26
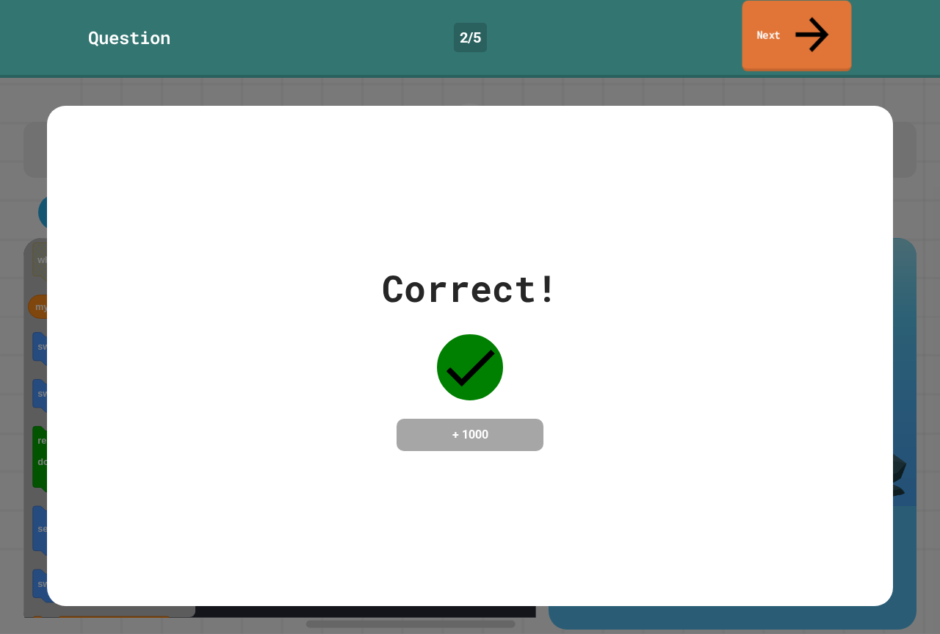
click at [797, 22] on link "Next" at bounding box center [797, 36] width 109 height 71
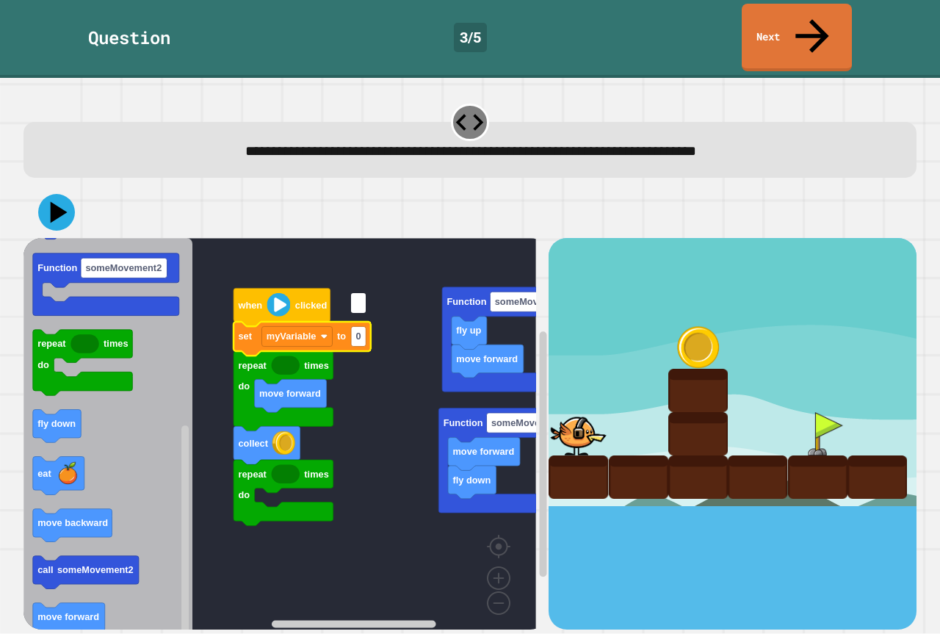
type input "*"
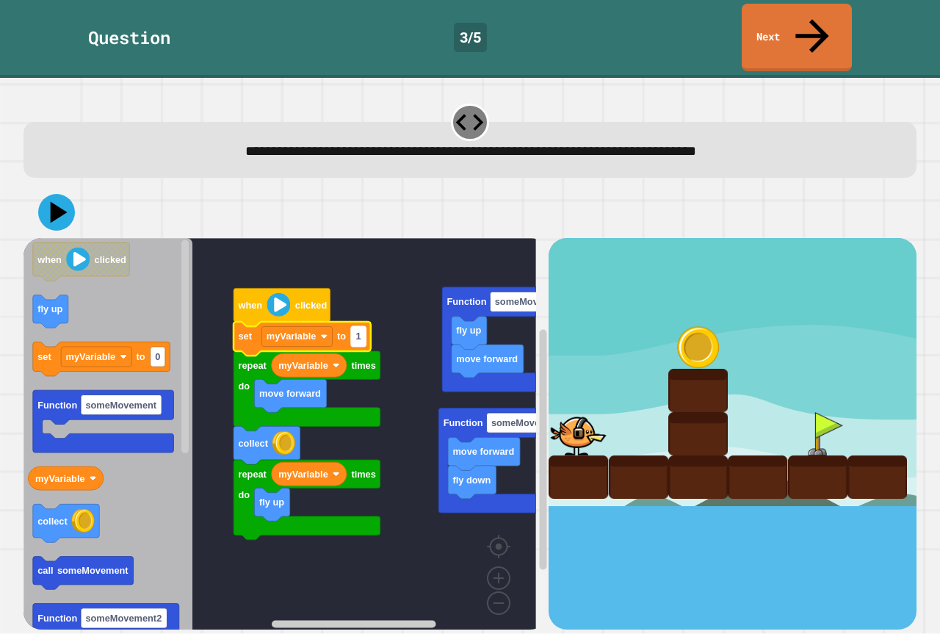
click at [360, 331] on text "1" at bounding box center [358, 336] width 5 height 11
type input "*"
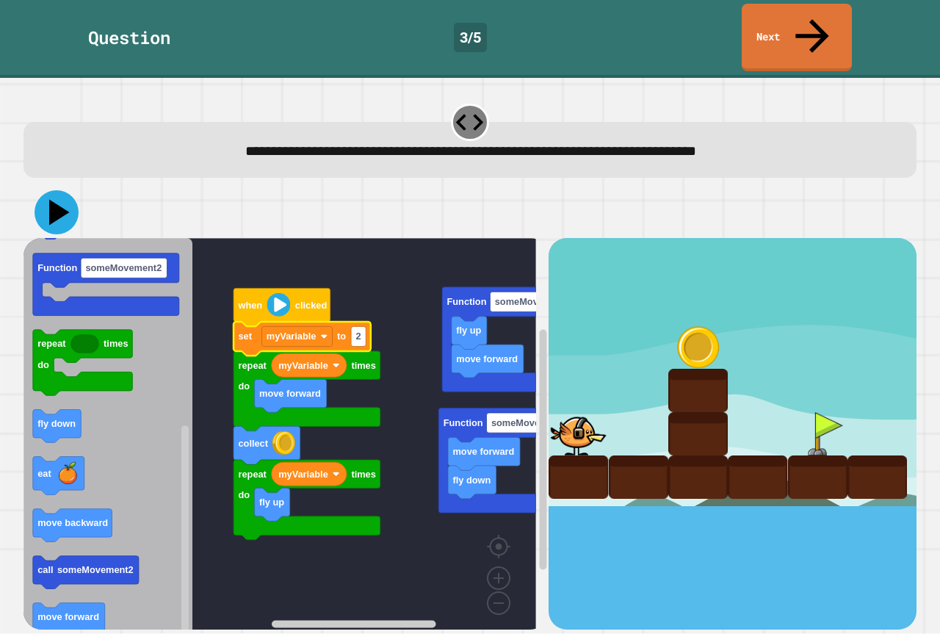
click at [42, 190] on icon at bounding box center [57, 212] width 44 height 44
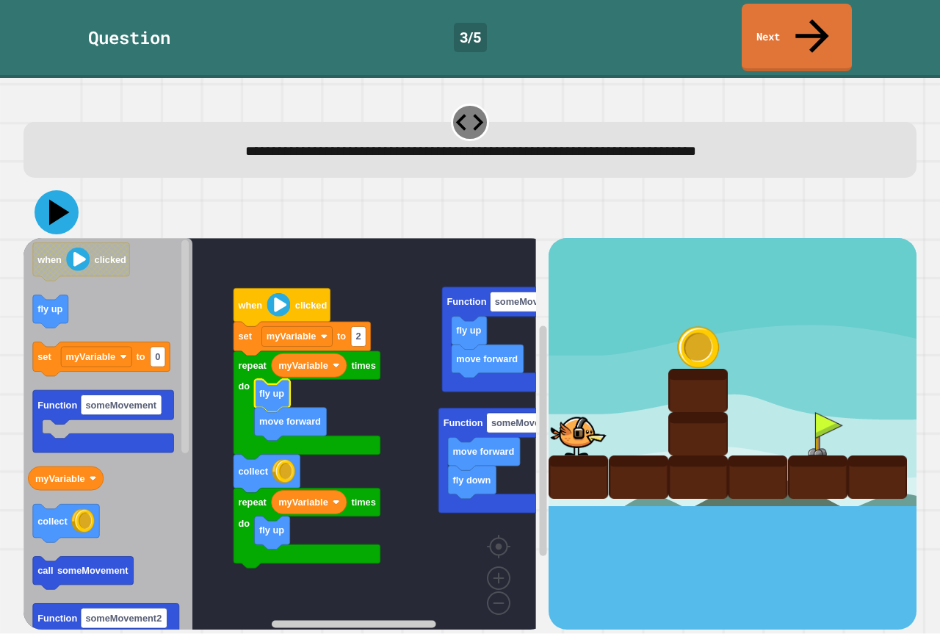
click at [62, 190] on icon at bounding box center [57, 212] width 44 height 44
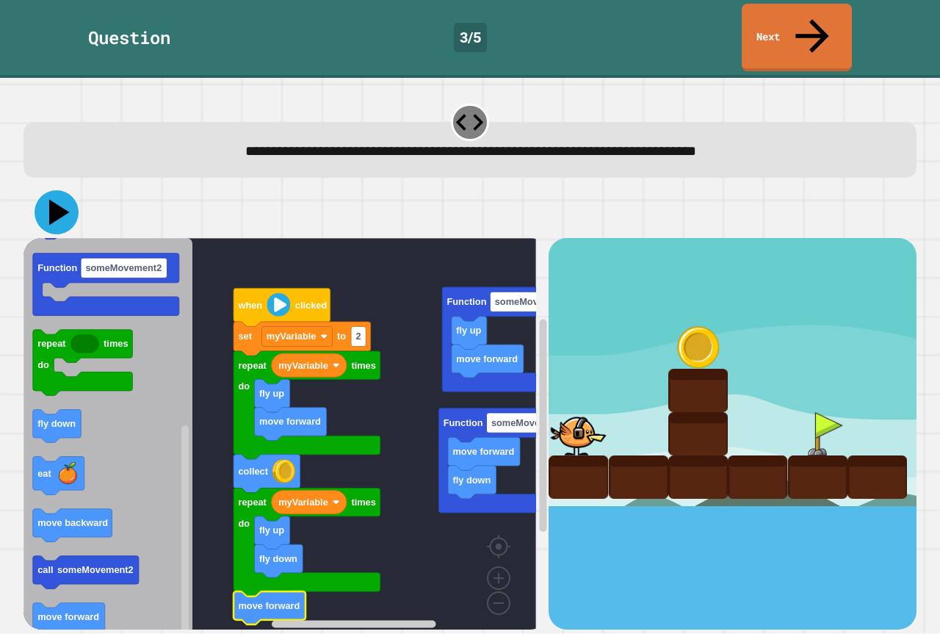
click at [58, 200] on icon at bounding box center [59, 213] width 21 height 26
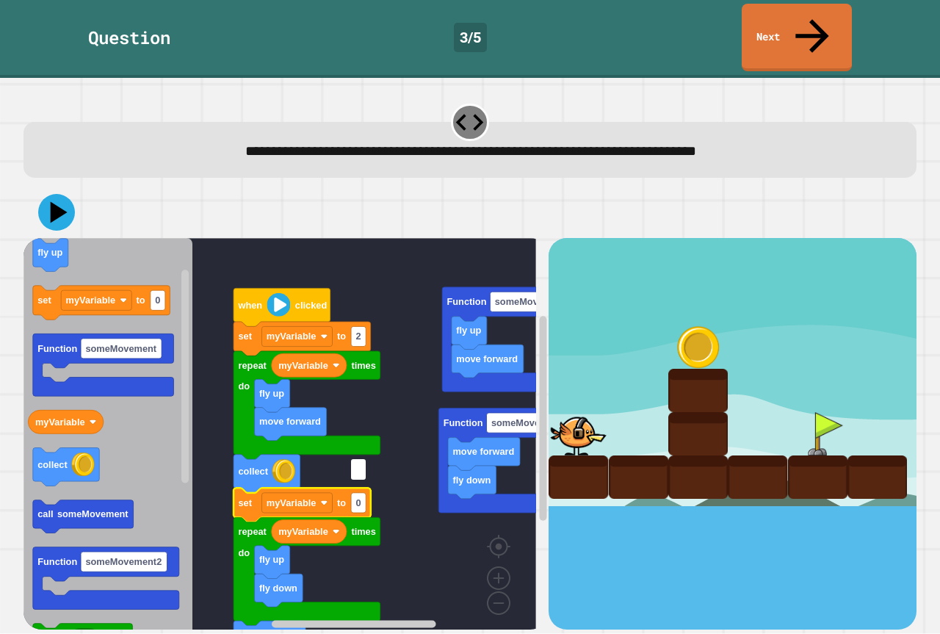
type input "*"
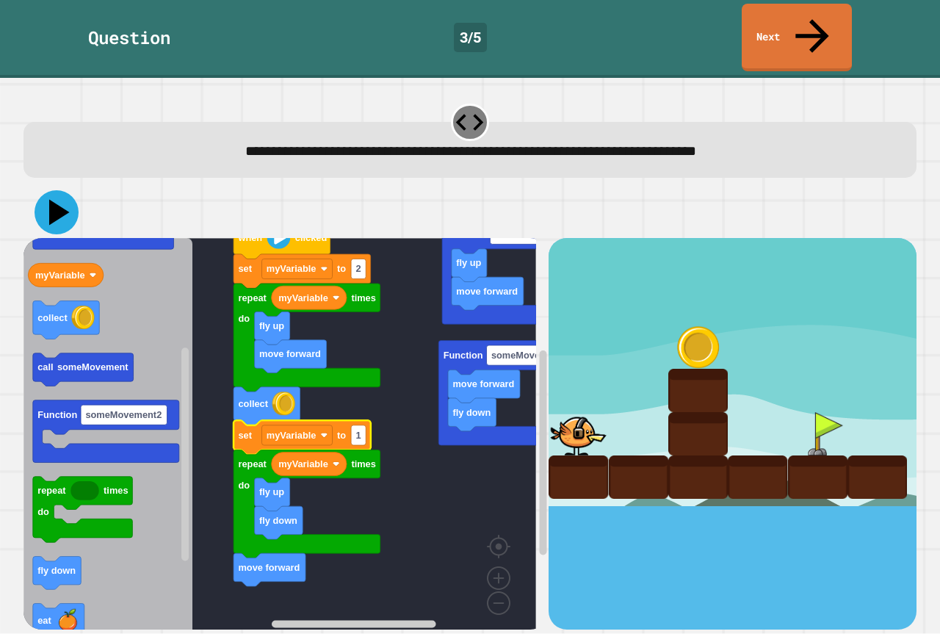
click at [45, 190] on icon at bounding box center [57, 212] width 44 height 44
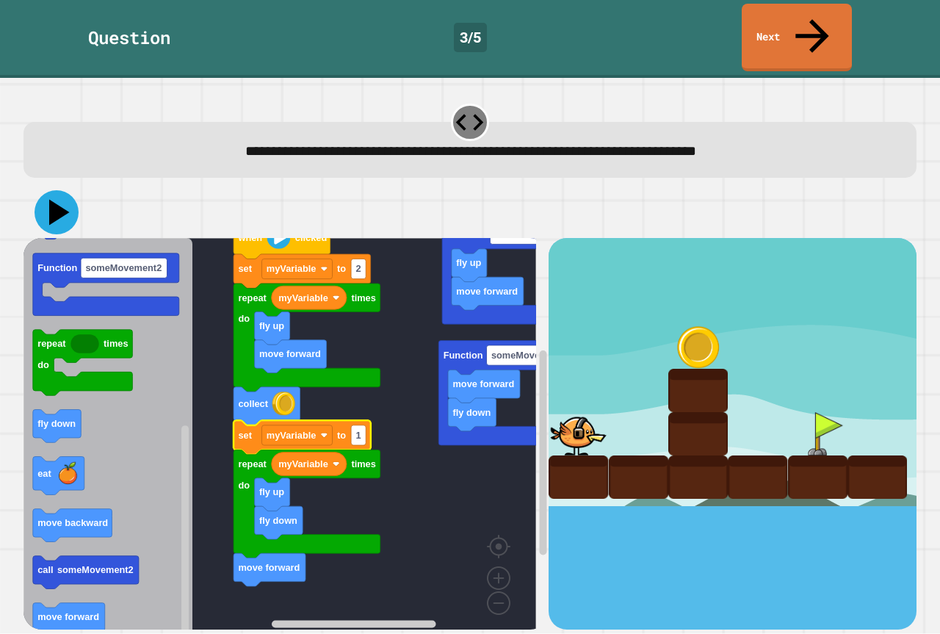
drag, startPoint x: 51, startPoint y: 175, endPoint x: 30, endPoint y: 182, distance: 21.8
click at [43, 190] on icon at bounding box center [57, 212] width 44 height 44
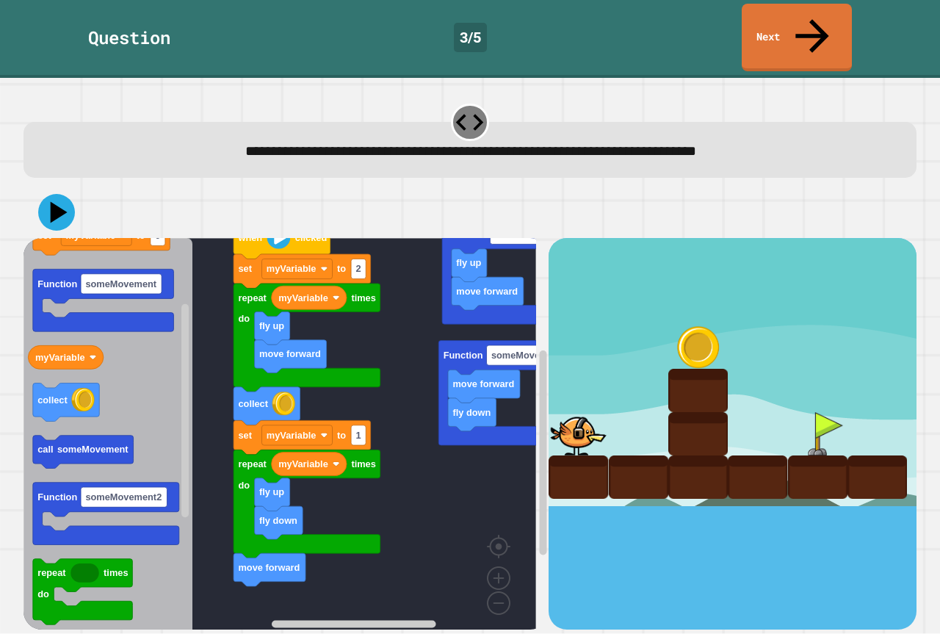
click at [283, 575] on div "move forward fly up Function someMovement fly down move forward Function someMo…" at bounding box center [286, 433] width 525 height 391
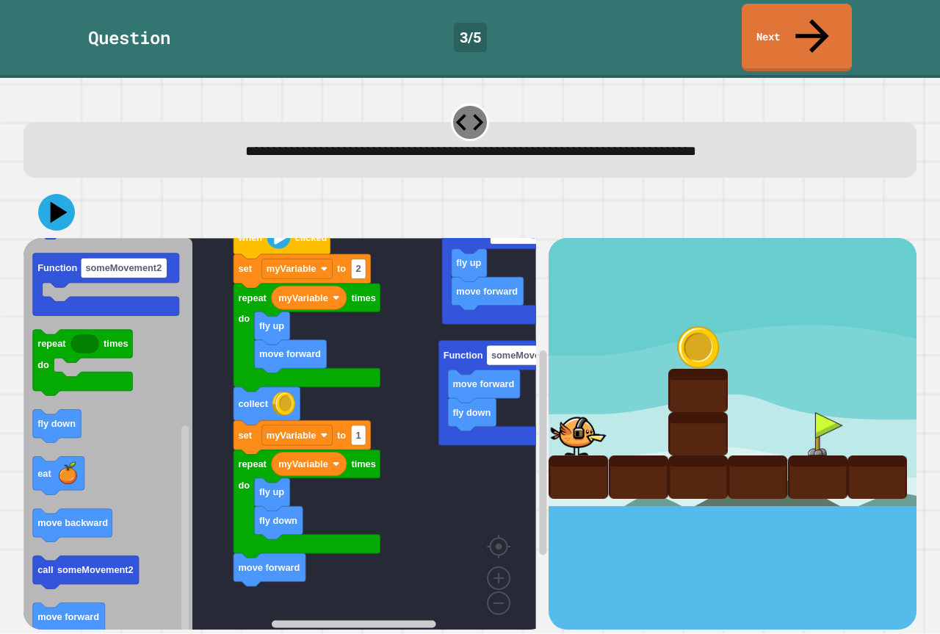
click at [62, 397] on icon "when clicked fly up set myVariable to 0 Function someMovement myVariable collec…" at bounding box center [108, 439] width 169 height 403
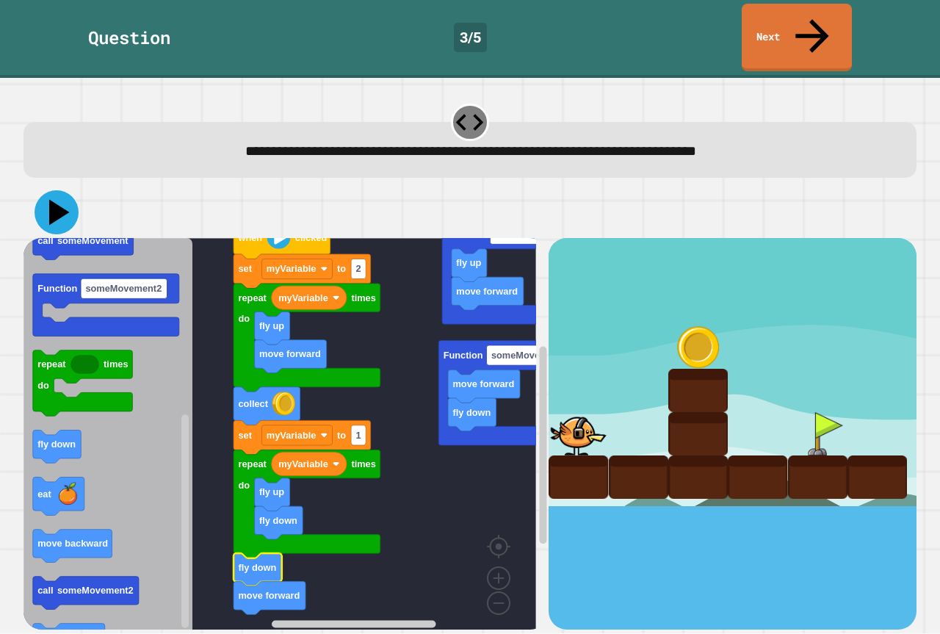
click at [54, 200] on icon at bounding box center [59, 213] width 21 height 26
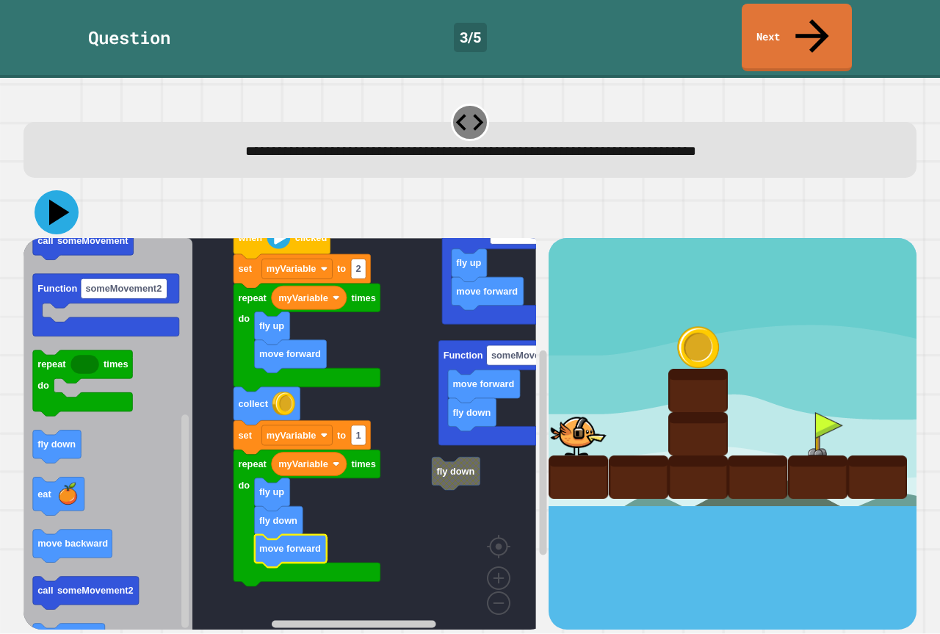
click at [48, 190] on icon at bounding box center [57, 212] width 44 height 44
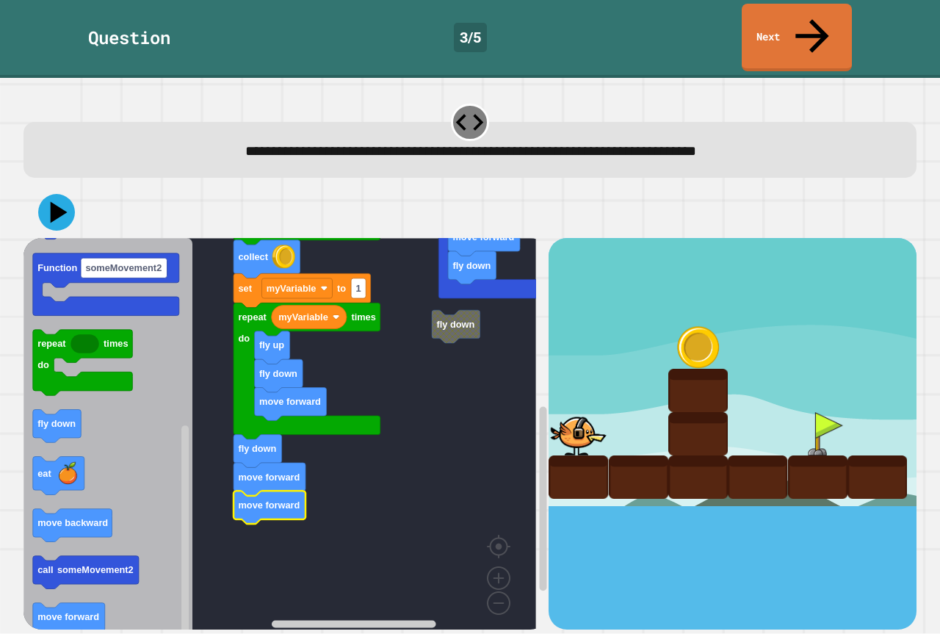
click at [37, 187] on div at bounding box center [470, 212] width 893 height 51
click at [68, 190] on icon at bounding box center [57, 212] width 44 height 44
click at [62, 190] on icon at bounding box center [57, 212] width 44 height 44
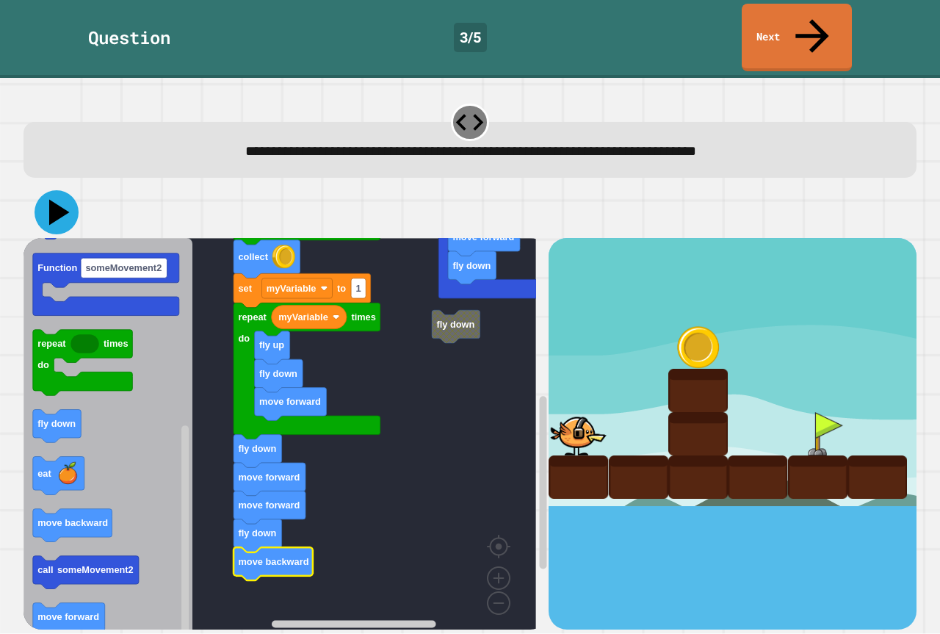
click at [43, 190] on icon at bounding box center [57, 212] width 44 height 44
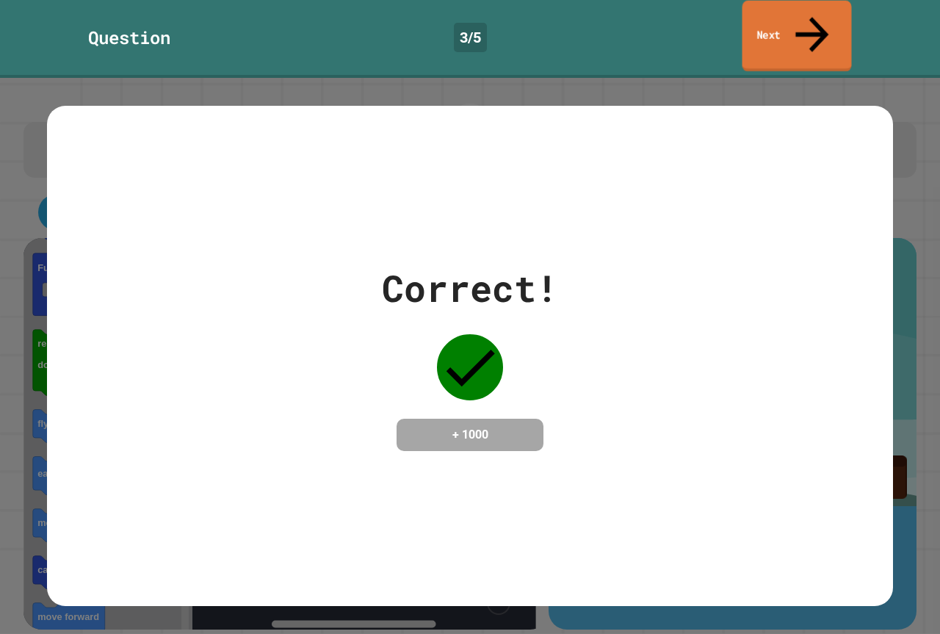
click at [762, 19] on link "Next" at bounding box center [797, 36] width 109 height 71
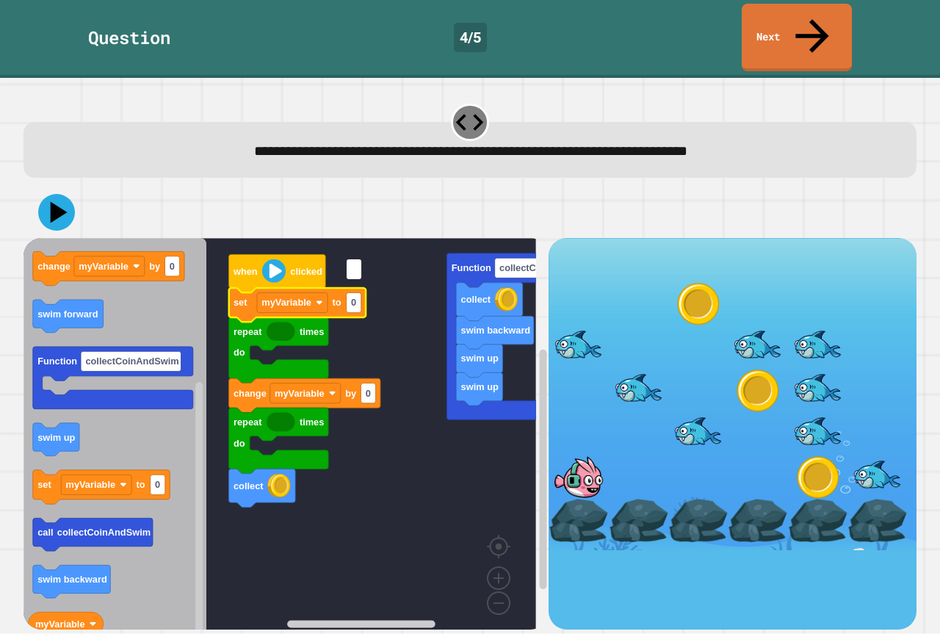
type input "*"
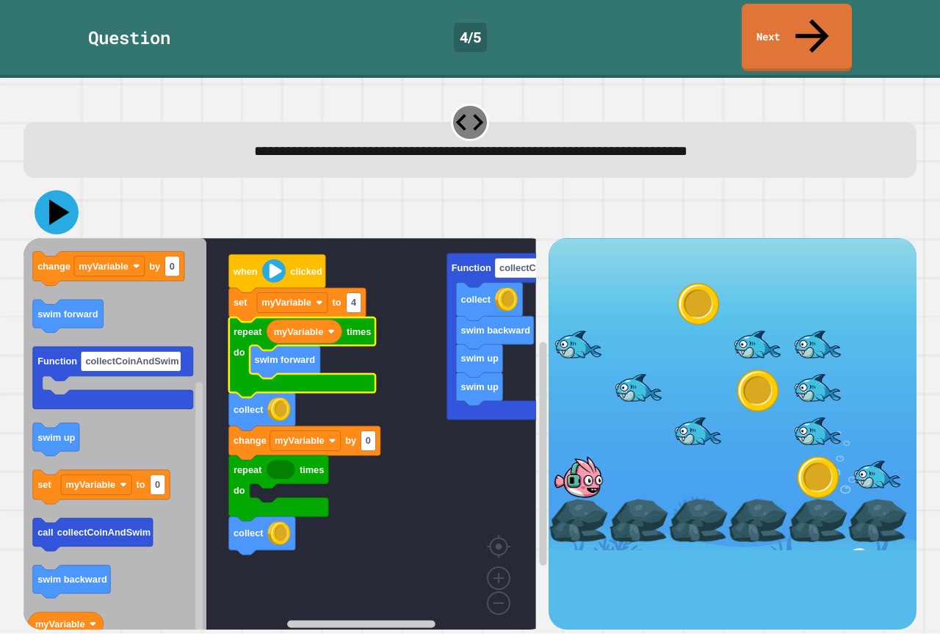
click at [57, 200] on icon at bounding box center [59, 213] width 21 height 26
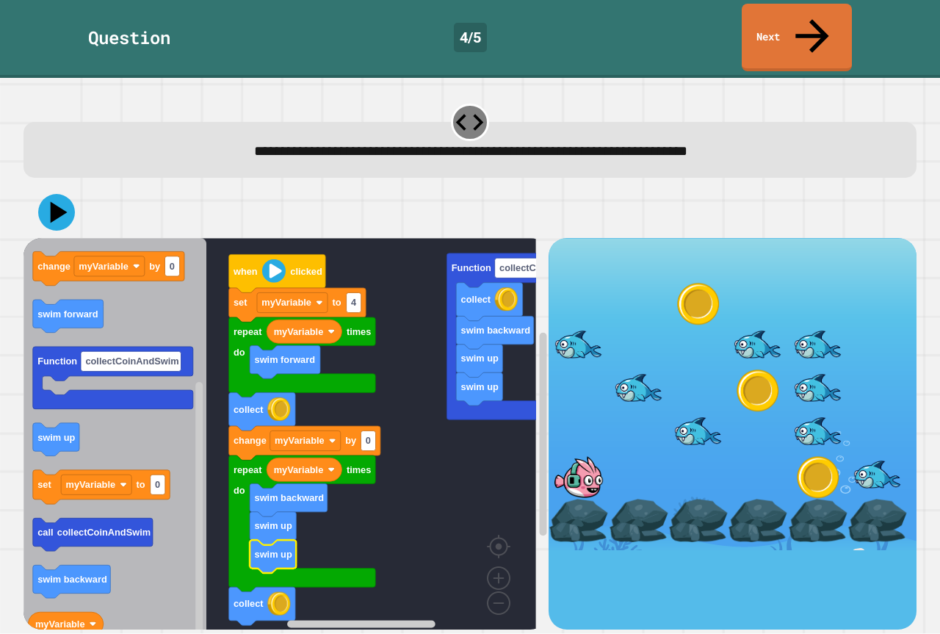
click at [44, 204] on div at bounding box center [470, 212] width 893 height 51
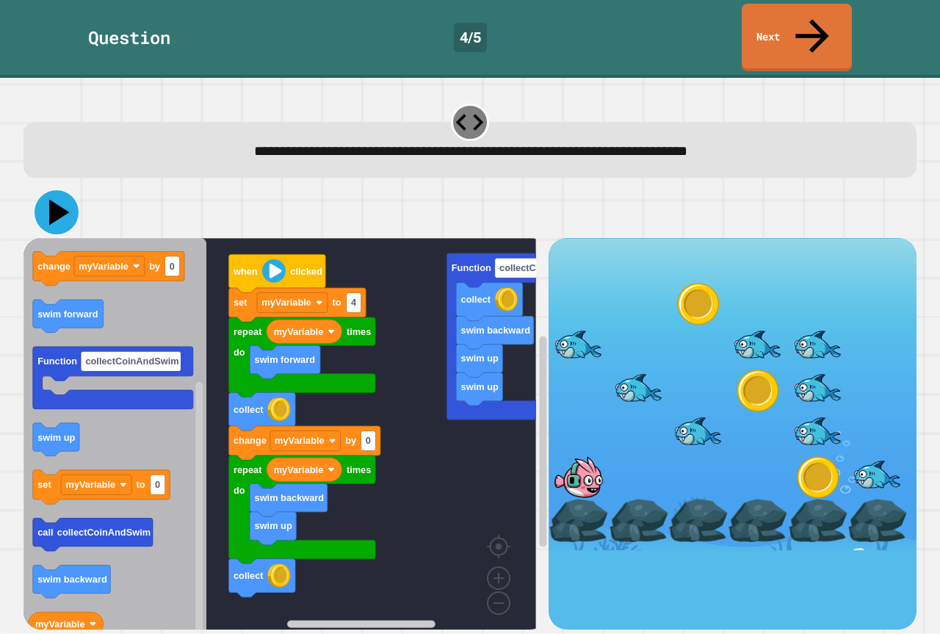
click at [37, 190] on button at bounding box center [57, 212] width 44 height 44
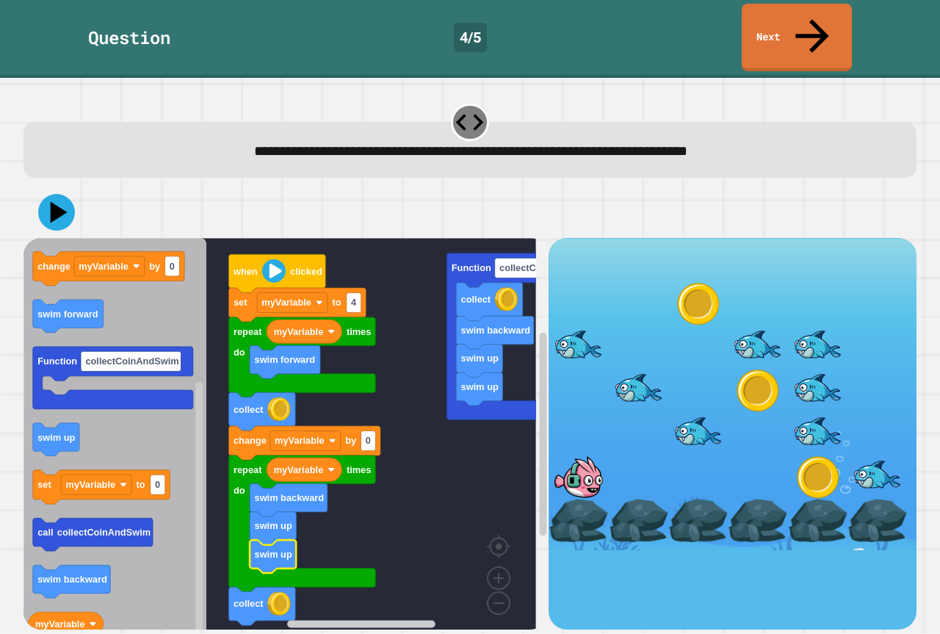
click at [76, 187] on div at bounding box center [470, 212] width 893 height 51
click at [67, 190] on icon at bounding box center [57, 212] width 44 height 44
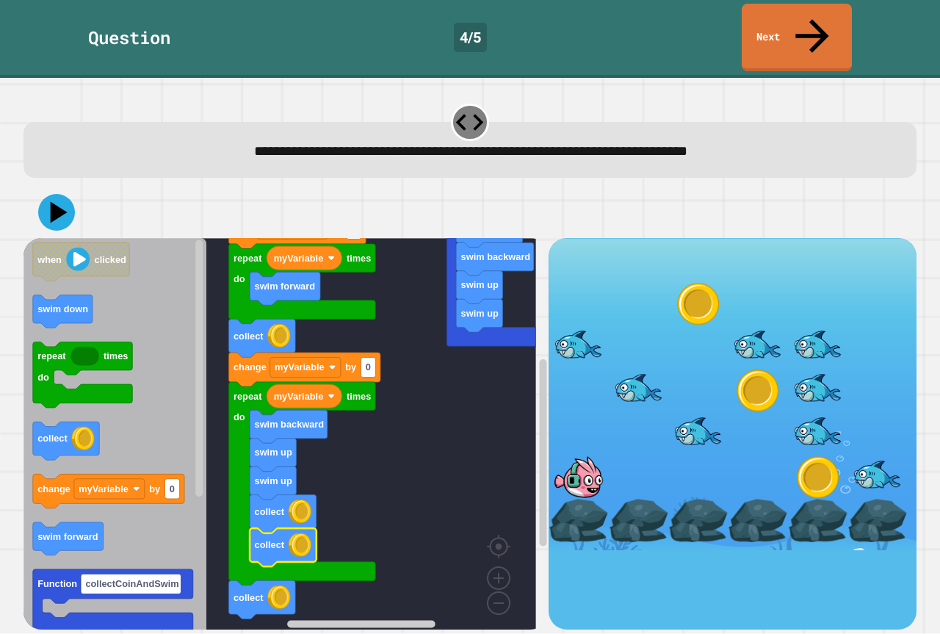
click at [51, 187] on div at bounding box center [470, 212] width 893 height 51
click at [62, 190] on icon at bounding box center [57, 212] width 44 height 44
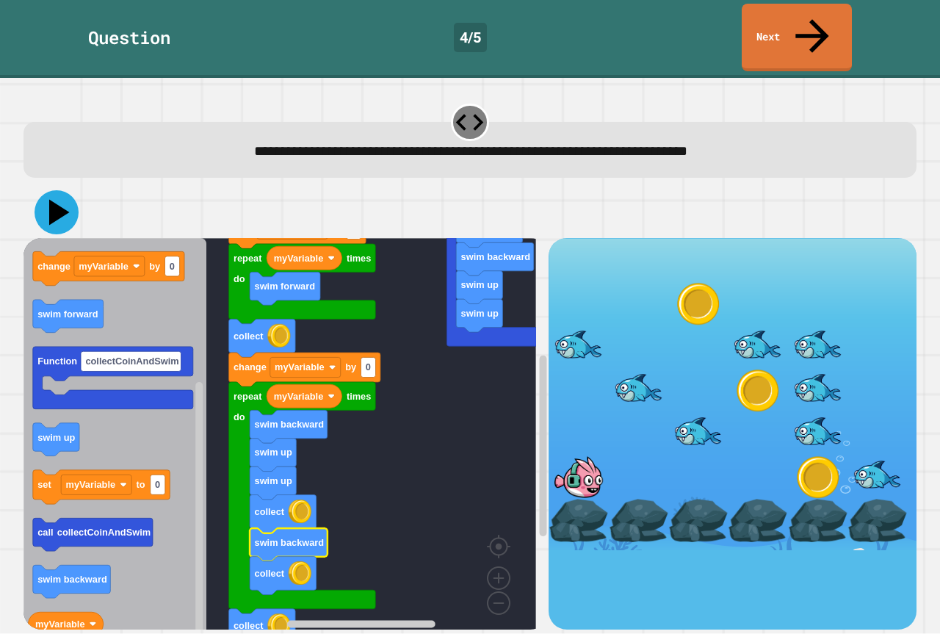
click at [55, 190] on icon at bounding box center [57, 212] width 44 height 44
click at [64, 192] on icon at bounding box center [57, 212] width 44 height 44
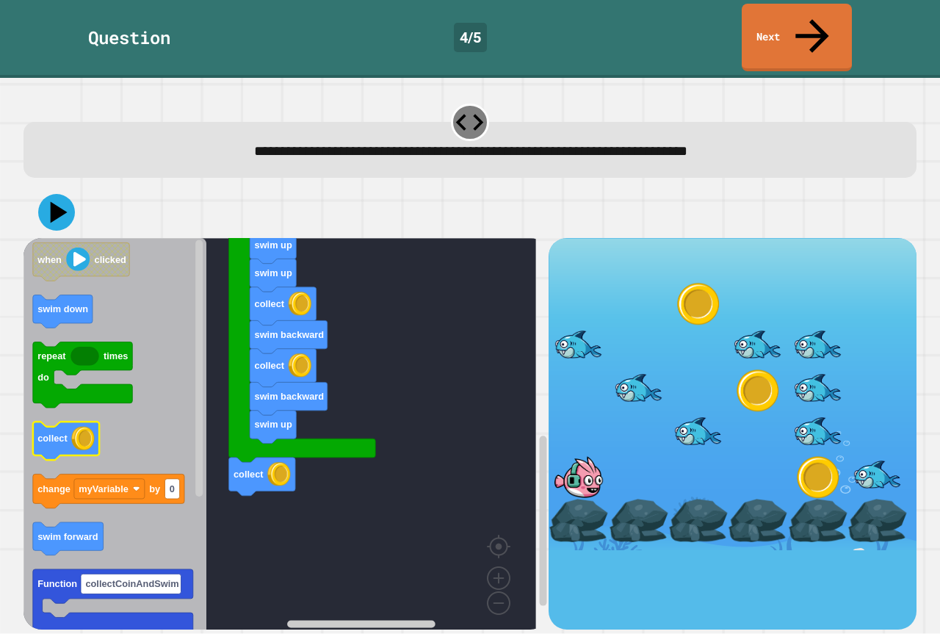
click at [228, 431] on div "swim up swim up swim backward collect Function collectCoinAndSwim when clicked …" at bounding box center [286, 433] width 525 height 391
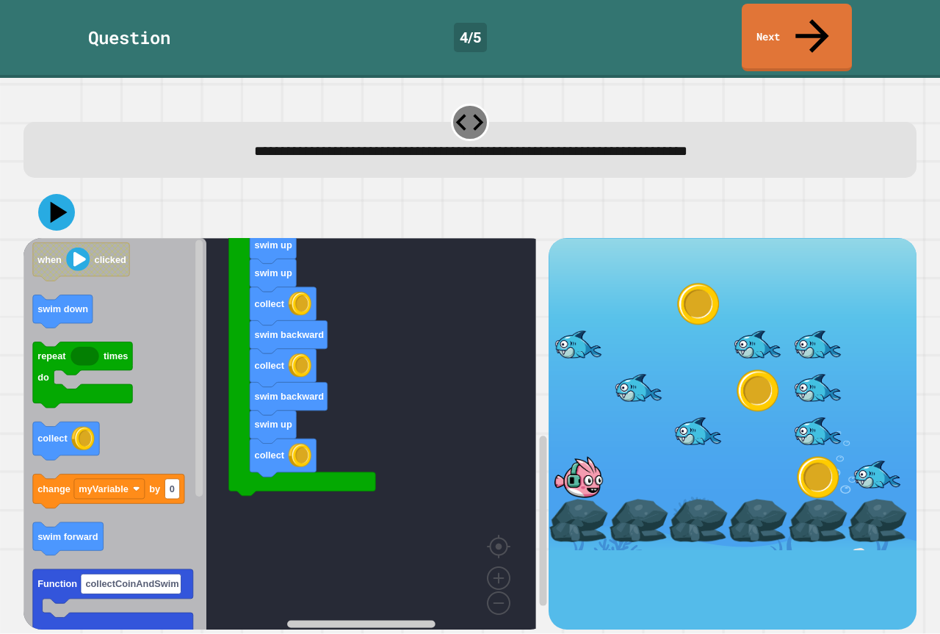
click at [37, 187] on div at bounding box center [470, 212] width 893 height 51
click at [65, 190] on icon at bounding box center [57, 212] width 44 height 44
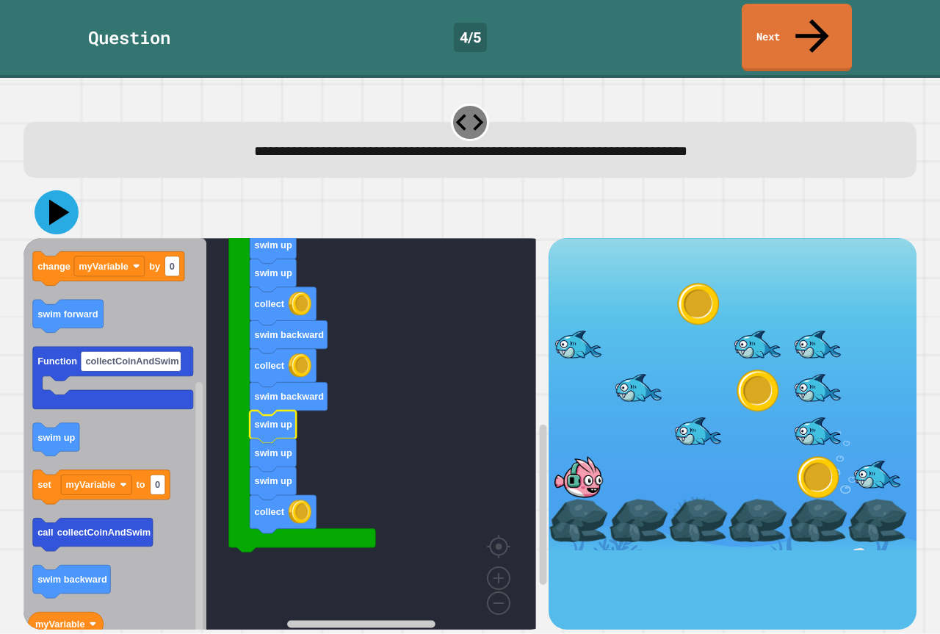
click at [54, 200] on icon at bounding box center [59, 213] width 21 height 26
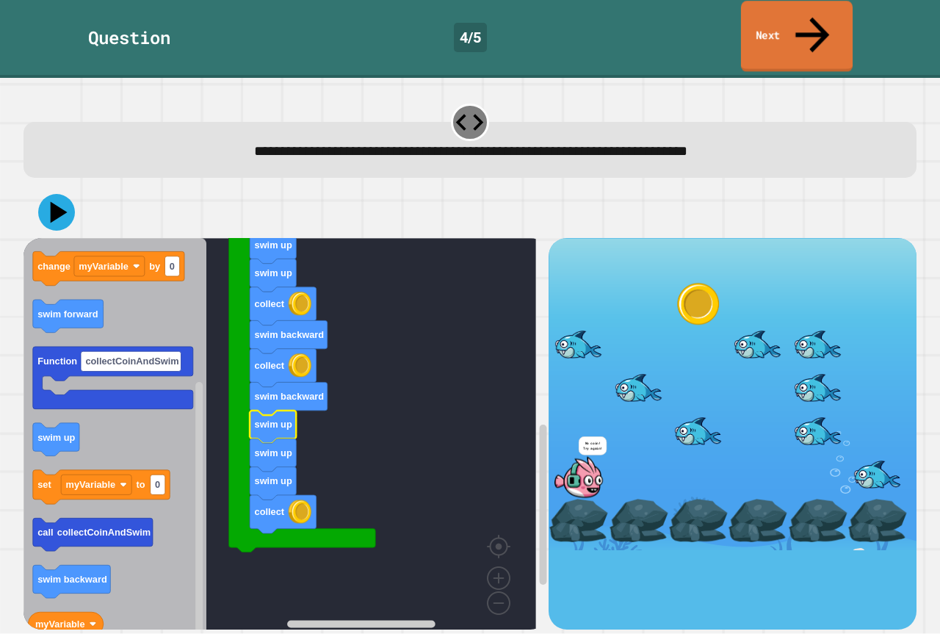
click at [764, 21] on link "Next" at bounding box center [797, 36] width 112 height 71
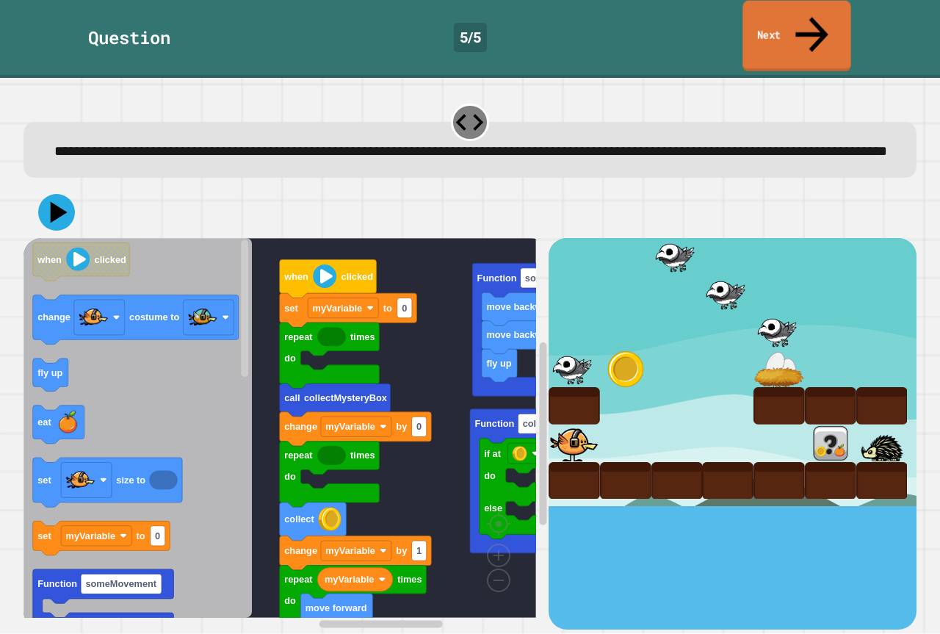
click at [819, 26] on link "Next" at bounding box center [797, 36] width 108 height 71
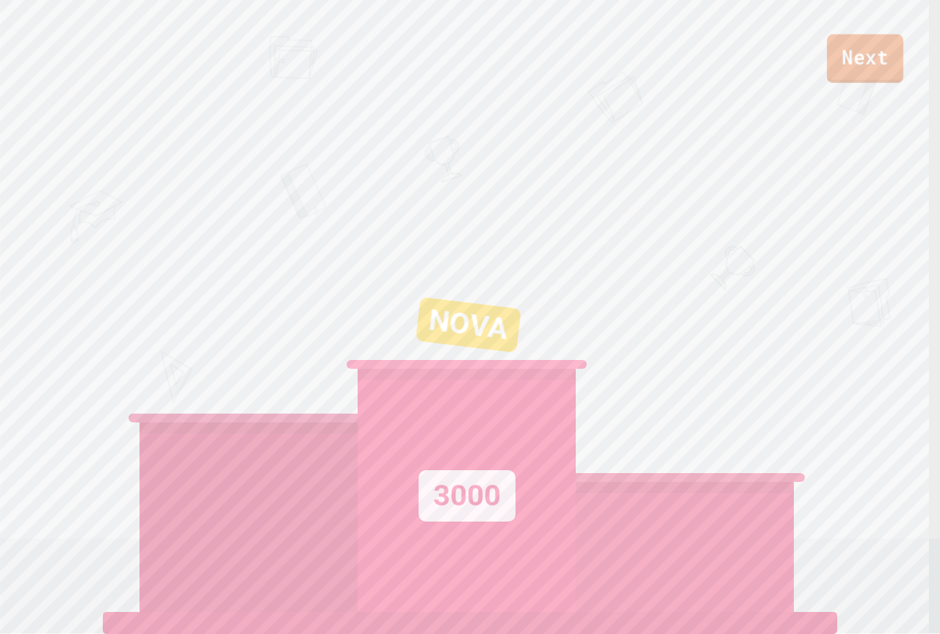
click at [874, 64] on link "Next" at bounding box center [865, 59] width 76 height 48
